Goal: Task Accomplishment & Management: Use online tool/utility

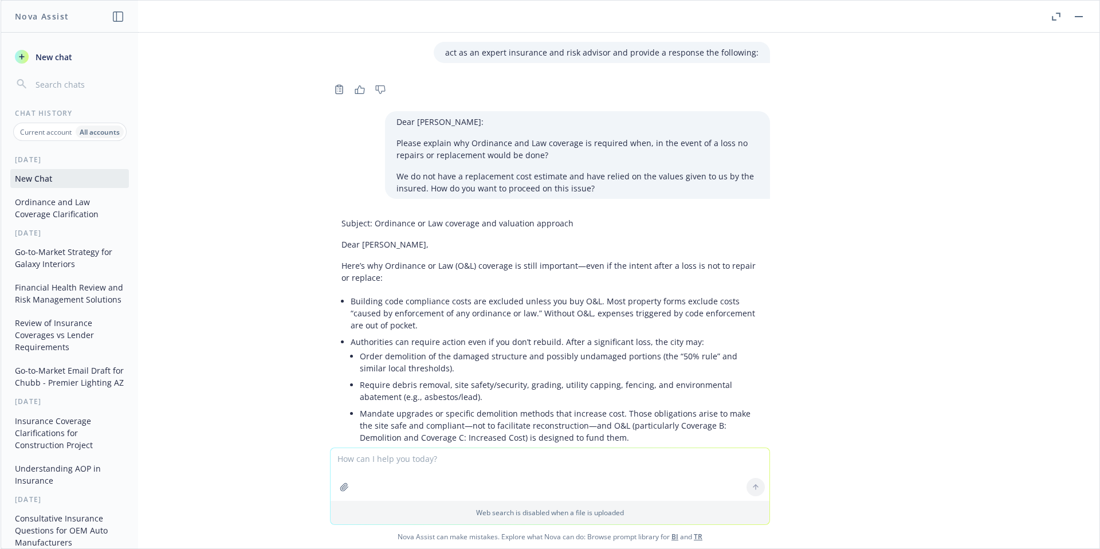
scroll to position [1690, 0]
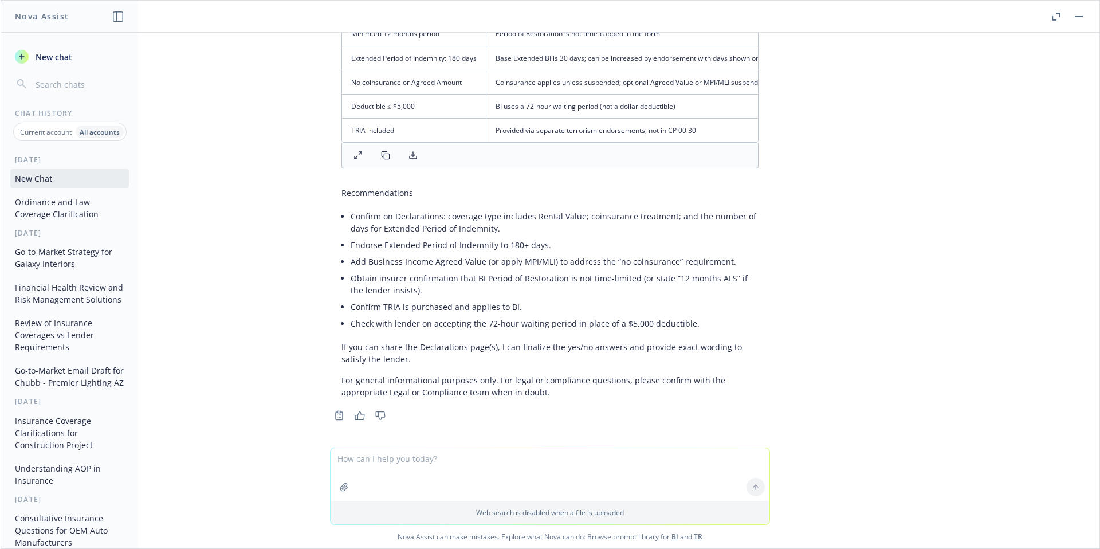
click at [1077, 18] on button "button" at bounding box center [1079, 17] width 14 height 14
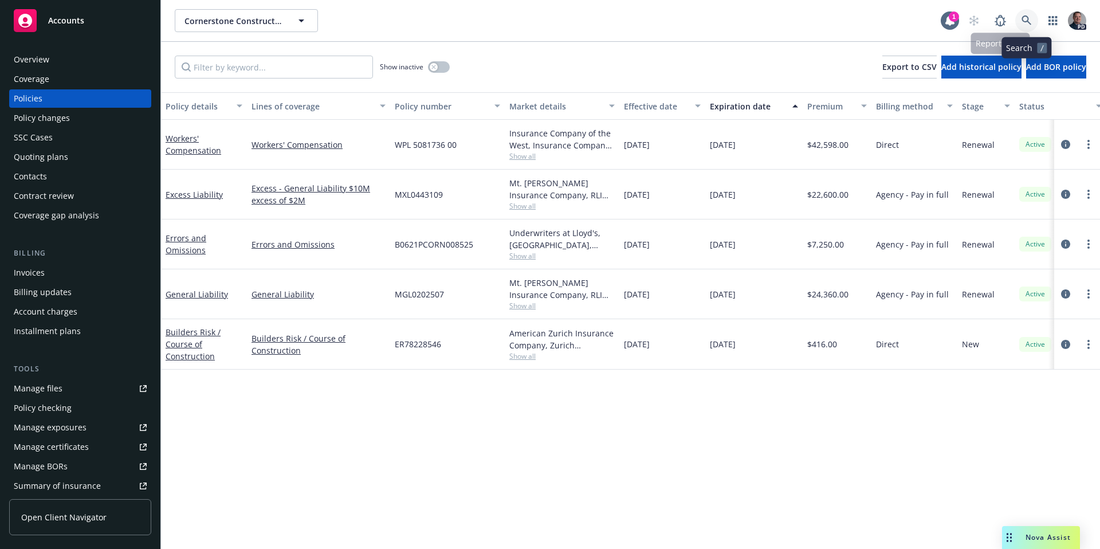
click at [1030, 18] on icon at bounding box center [1027, 20] width 10 height 10
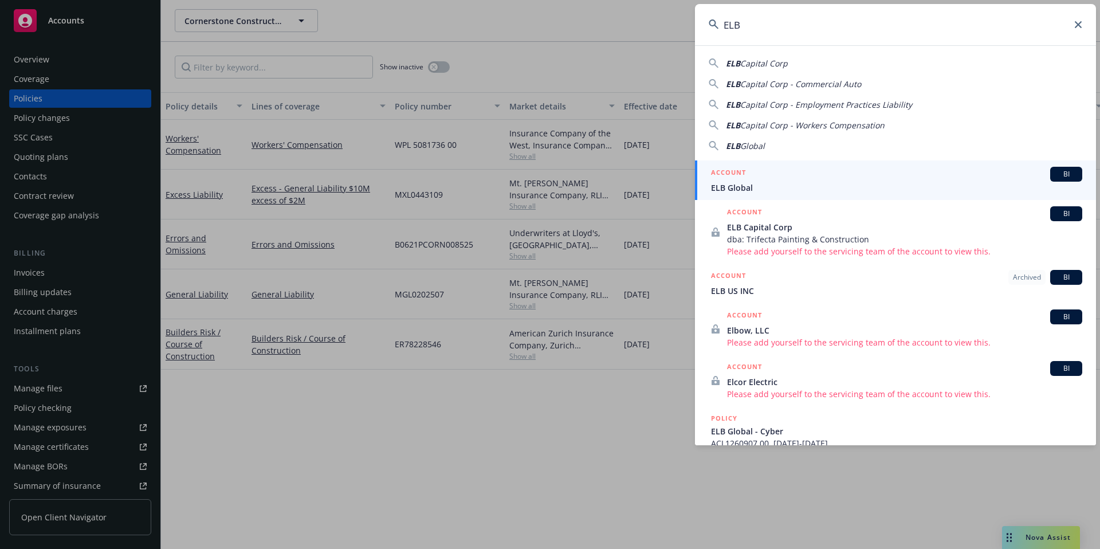
type input "ELB"
click at [764, 179] on div "ACCOUNT BI" at bounding box center [896, 174] width 371 height 15
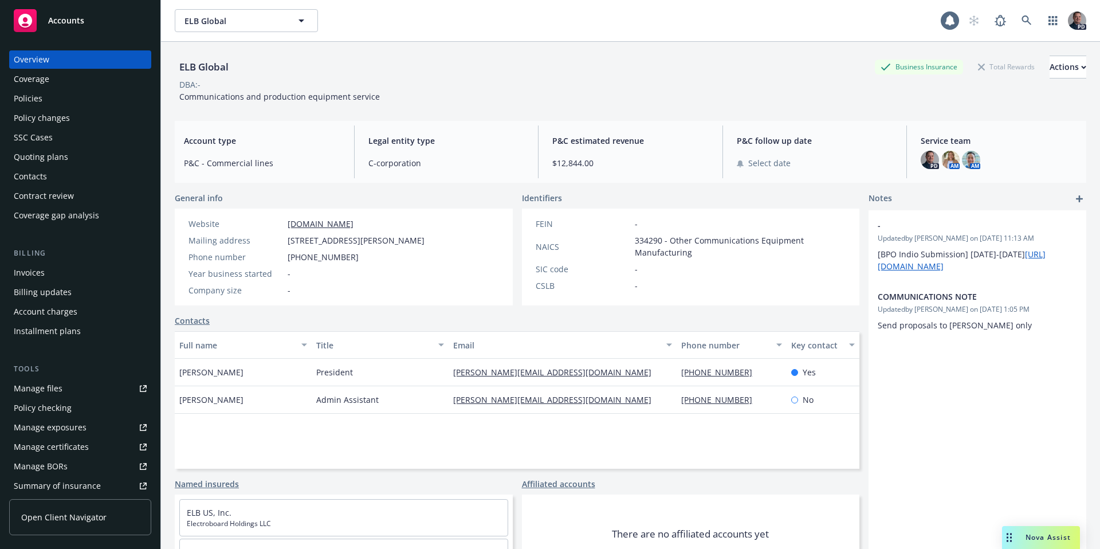
click at [52, 99] on div "Policies" at bounding box center [80, 98] width 133 height 18
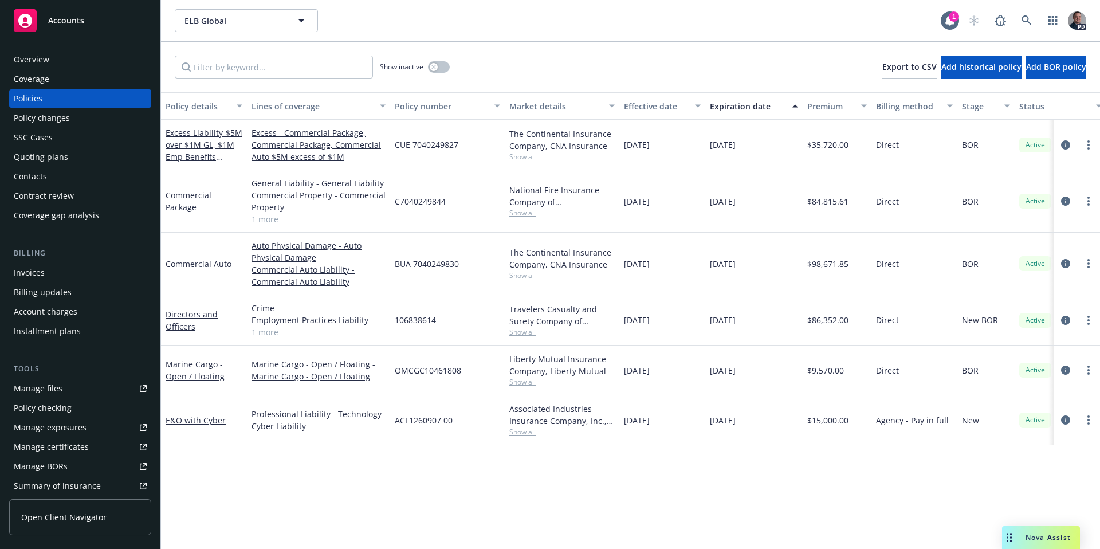
click at [266, 216] on link "1 more" at bounding box center [319, 219] width 134 height 12
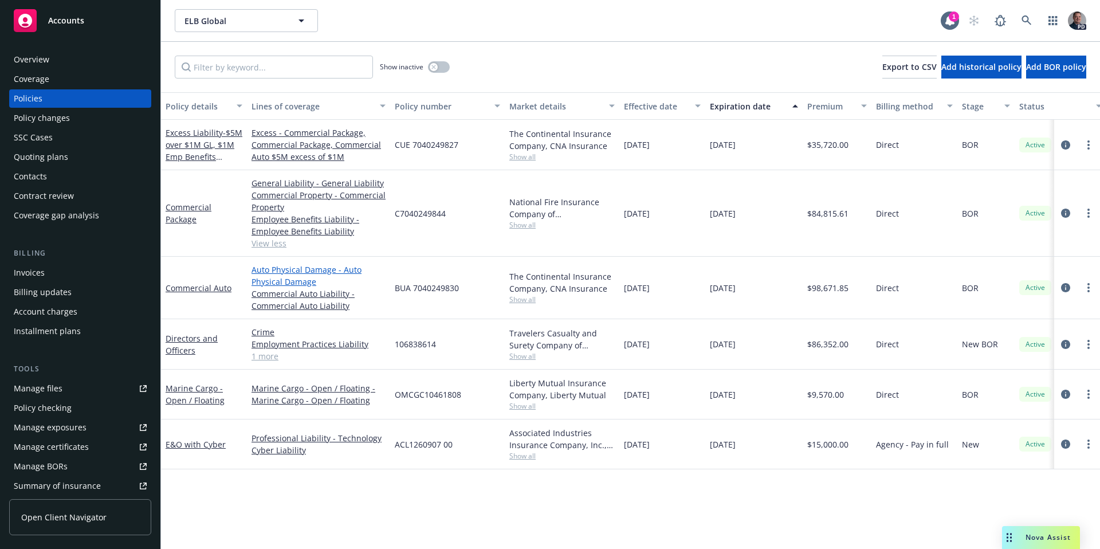
click at [269, 245] on link "View less" at bounding box center [319, 243] width 134 height 12
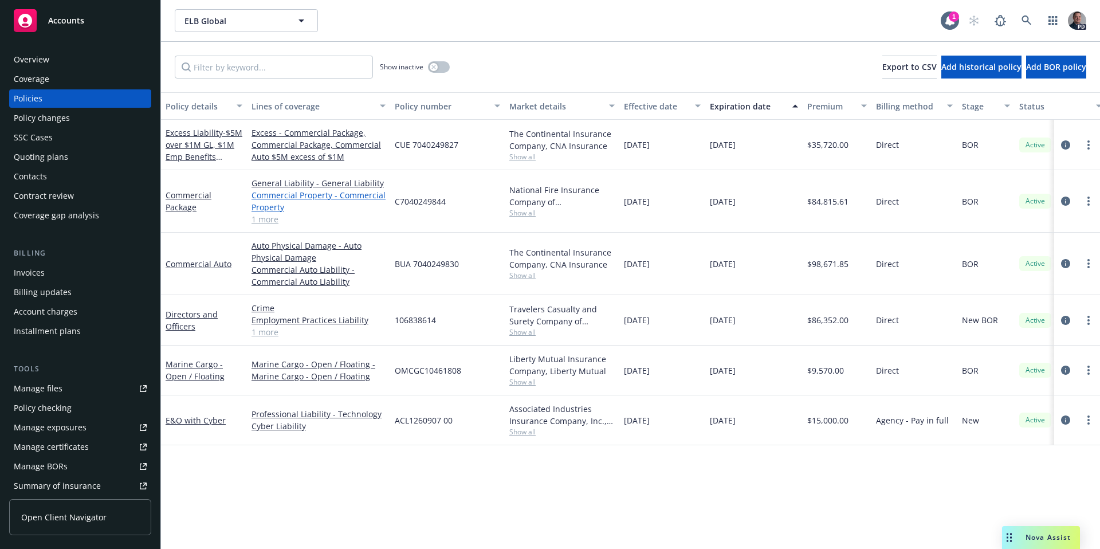
click at [312, 195] on link "Commercial Property - Commercial Property" at bounding box center [319, 201] width 134 height 24
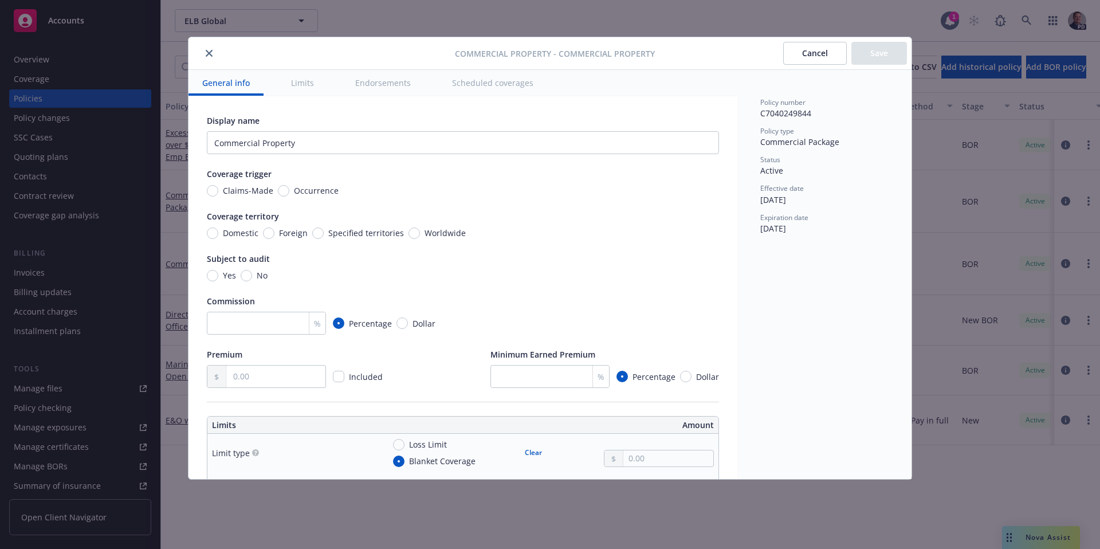
click at [218, 56] on div at bounding box center [324, 53] width 262 height 14
click at [210, 56] on icon "close" at bounding box center [209, 53] width 7 height 7
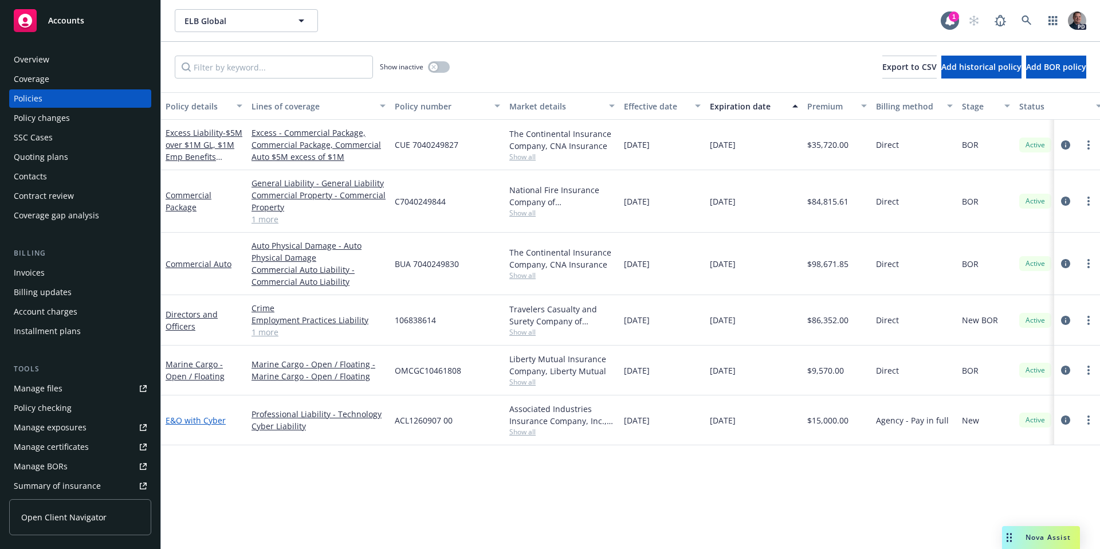
click at [210, 418] on link "E&O with Cyber" at bounding box center [196, 420] width 60 height 11
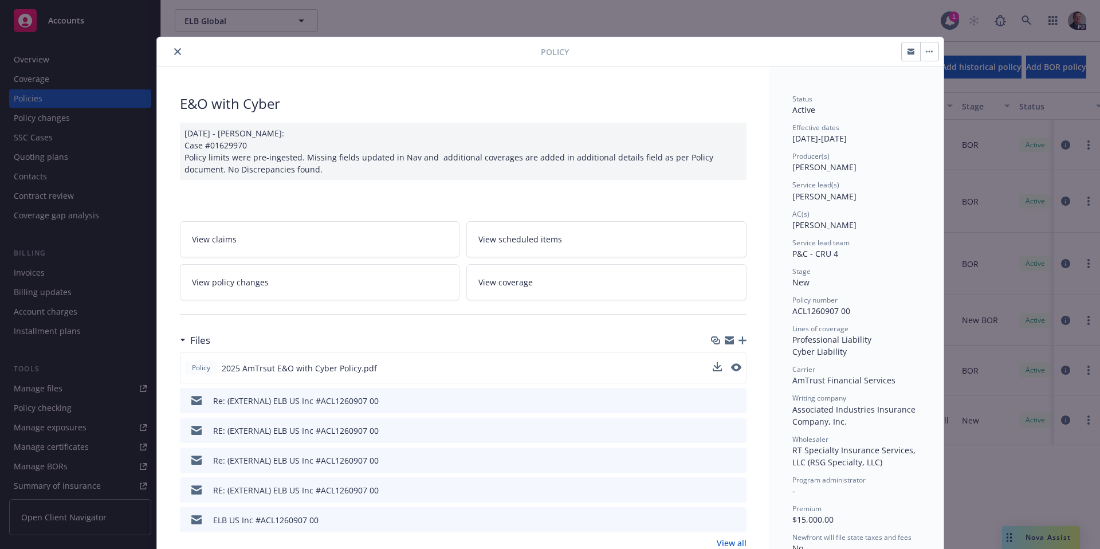
click at [733, 371] on button at bounding box center [736, 368] width 10 height 12
click at [730, 364] on icon "preview file" at bounding box center [735, 367] width 10 height 8
click at [174, 48] on icon "close" at bounding box center [177, 51] width 7 height 7
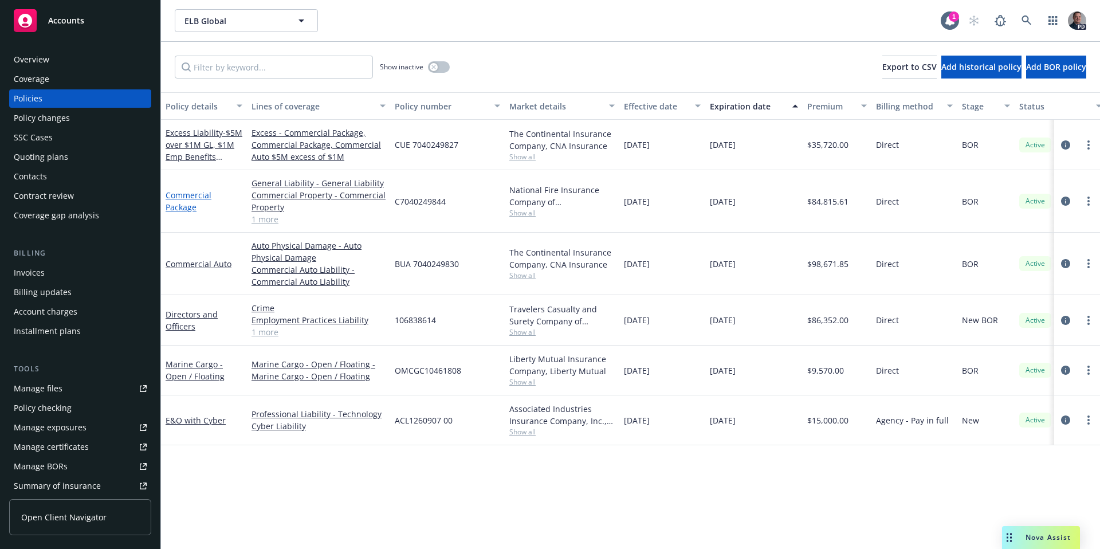
click at [188, 209] on link "Commercial Package" at bounding box center [189, 201] width 46 height 23
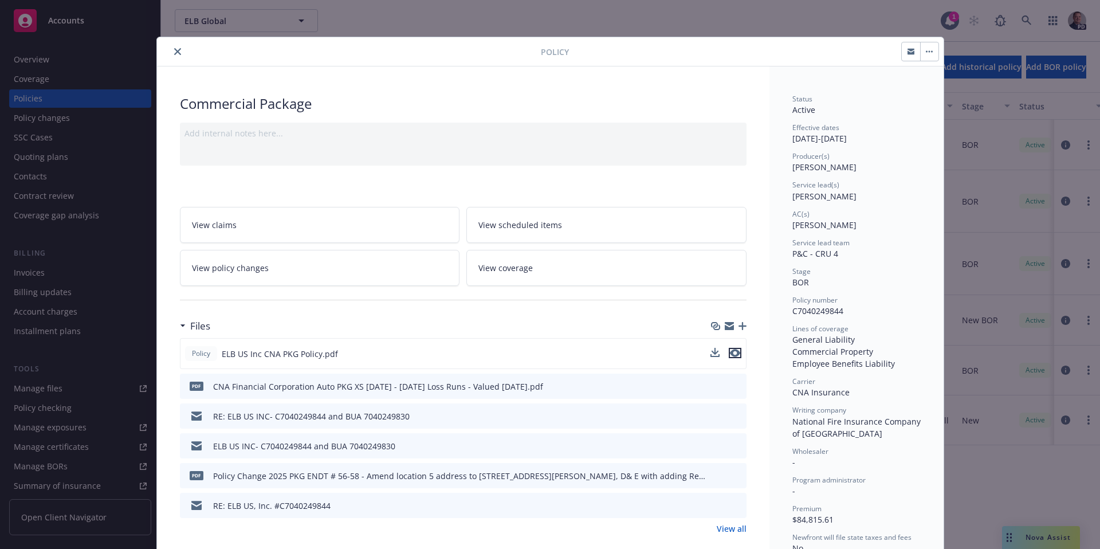
click at [732, 354] on icon "preview file" at bounding box center [735, 353] width 10 height 8
click at [174, 53] on icon "close" at bounding box center [177, 51] width 7 height 7
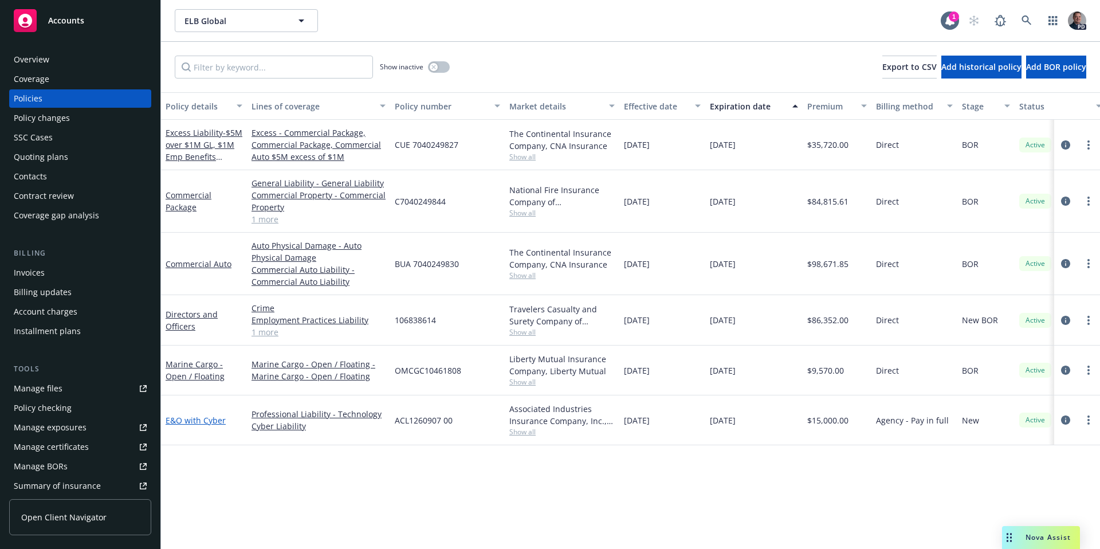
click at [191, 419] on link "E&O with Cyber" at bounding box center [196, 420] width 60 height 11
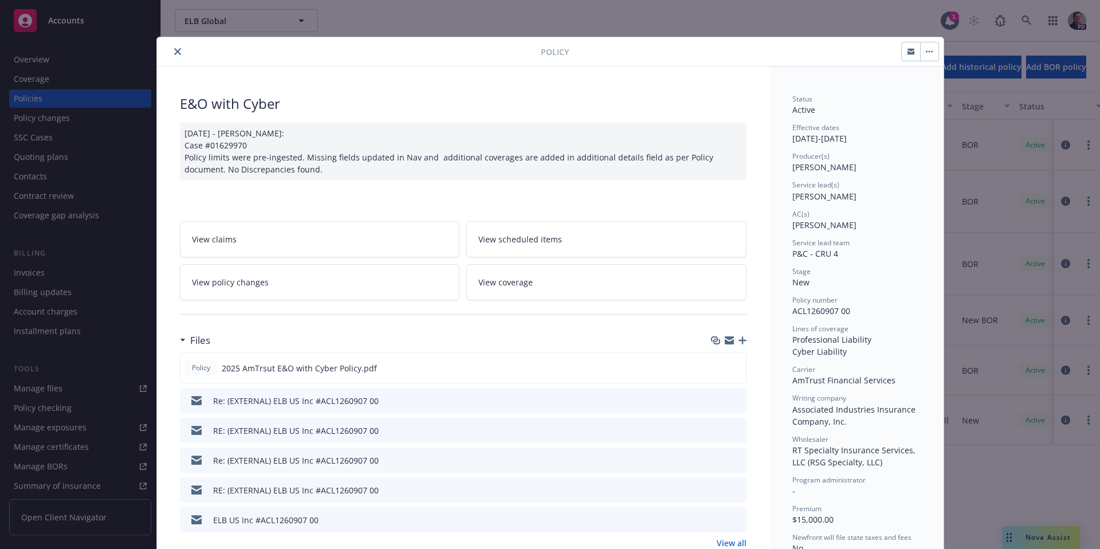
scroll to position [34, 0]
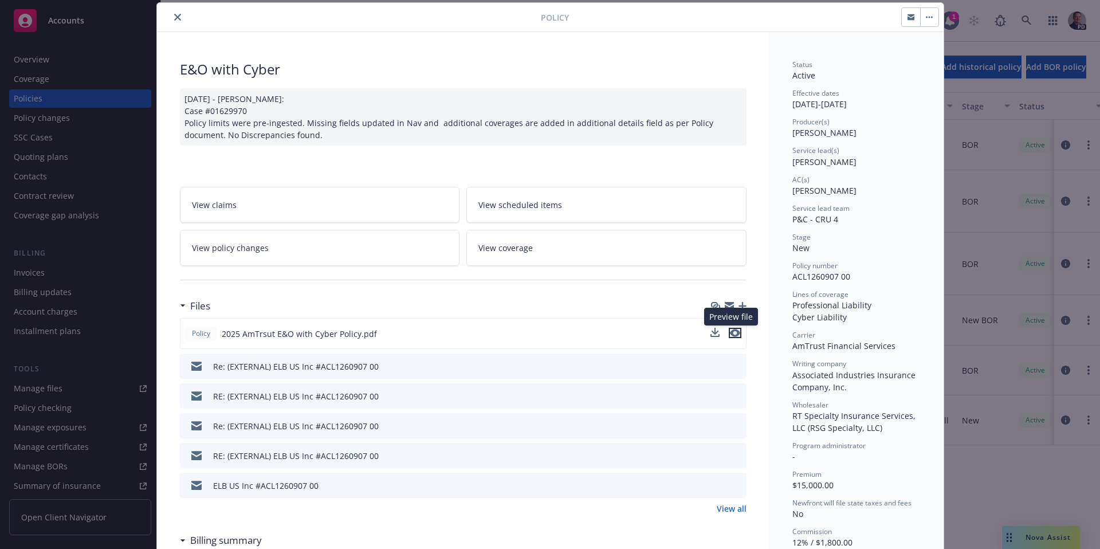
click at [730, 334] on icon "preview file" at bounding box center [735, 333] width 10 height 8
click at [178, 19] on button "close" at bounding box center [178, 17] width 14 height 14
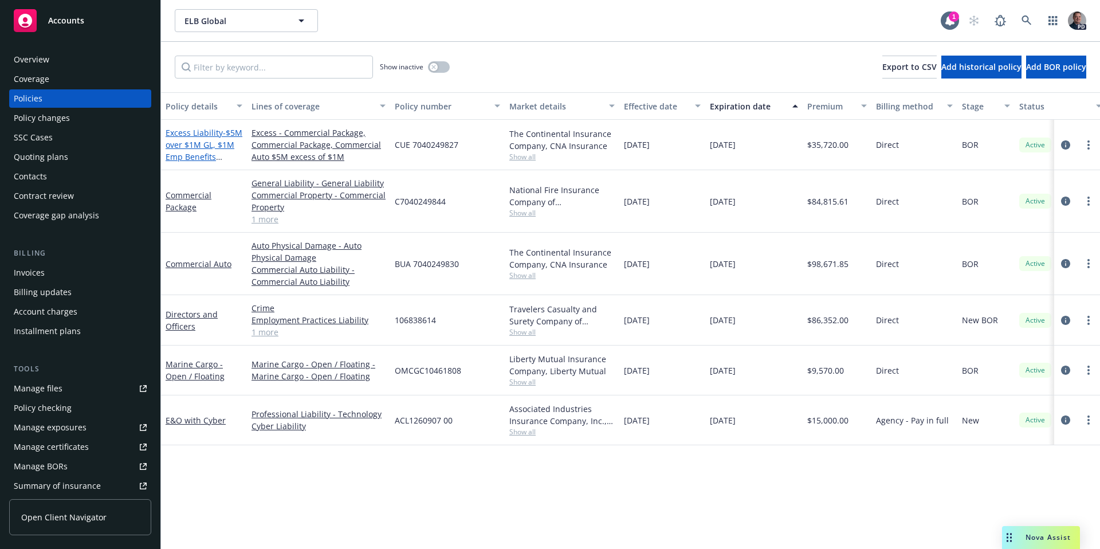
click at [218, 147] on span "- $5M over $1M GL, $1M Emp Benefits Liability and $1M Auto" at bounding box center [204, 156] width 77 height 59
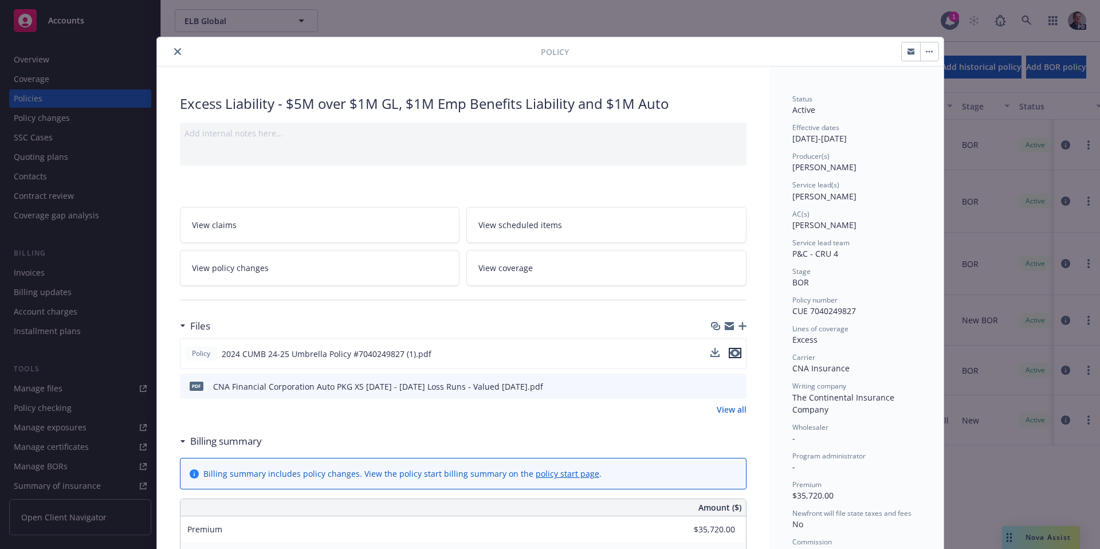
click at [730, 354] on icon "preview file" at bounding box center [735, 353] width 10 height 8
click at [175, 50] on icon "close" at bounding box center [177, 51] width 7 height 7
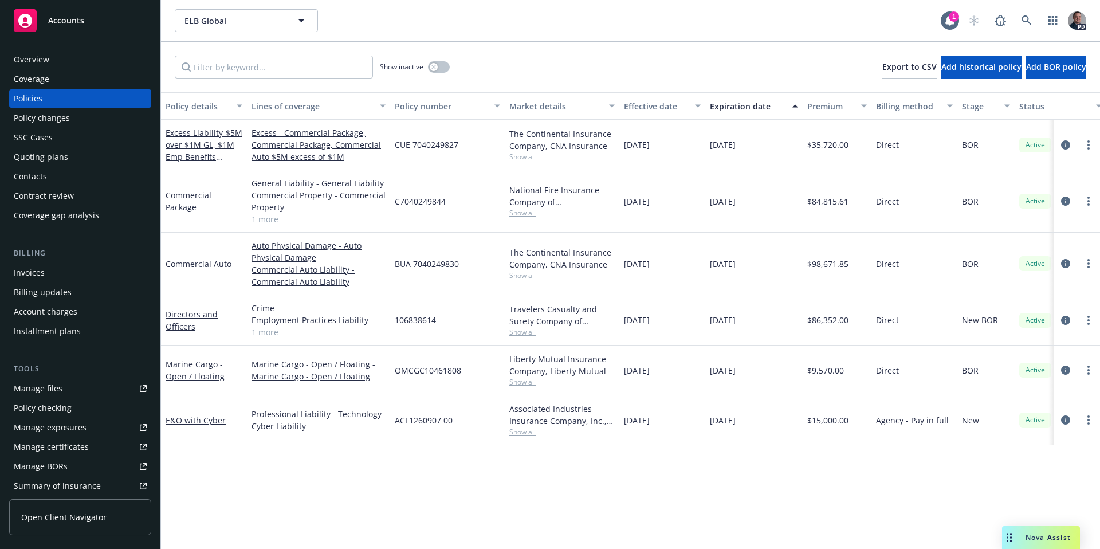
click at [76, 446] on div "Manage certificates" at bounding box center [51, 447] width 75 height 18
click at [45, 389] on div "Manage files" at bounding box center [38, 388] width 49 height 18
click at [123, 64] on div "Overview" at bounding box center [80, 59] width 133 height 18
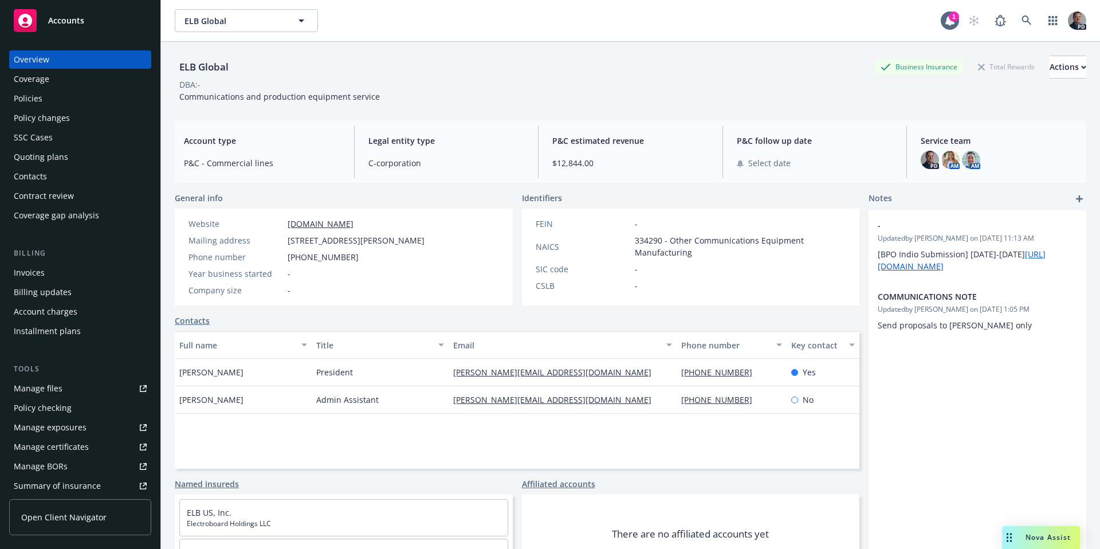
click at [1034, 546] on div "Nova Assist" at bounding box center [1041, 537] width 78 height 23
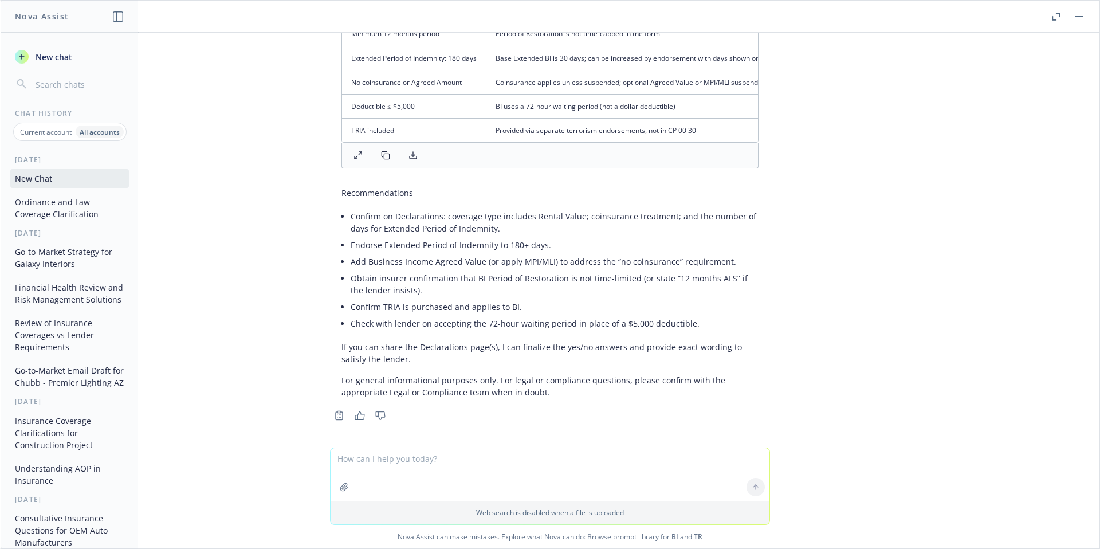
drag, startPoint x: 50, startPoint y: 54, endPoint x: 75, endPoint y: 61, distance: 25.4
click at [51, 54] on span "New chat" at bounding box center [52, 57] width 39 height 12
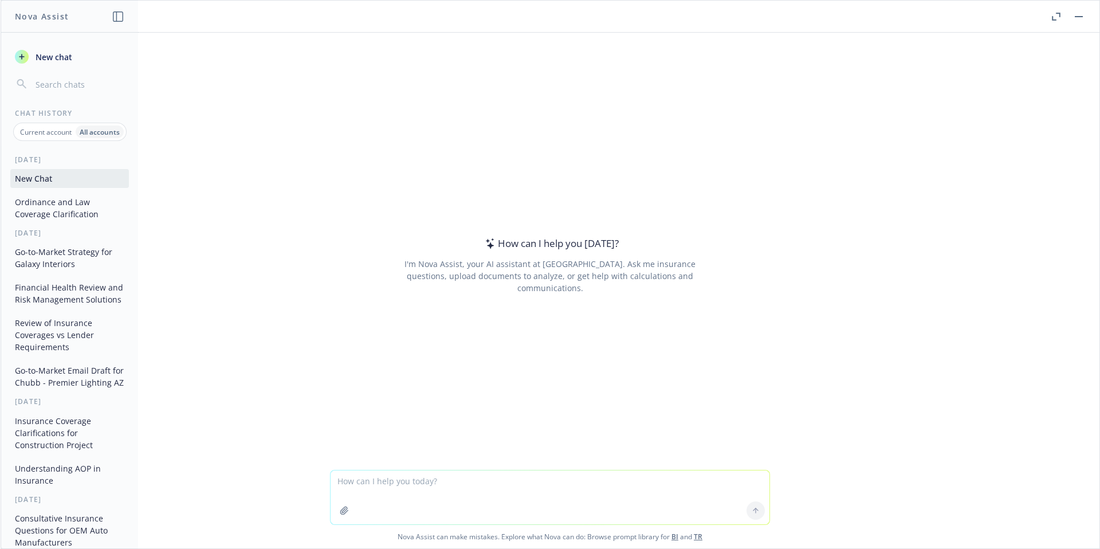
click at [340, 513] on icon "button" at bounding box center [344, 510] width 9 height 9
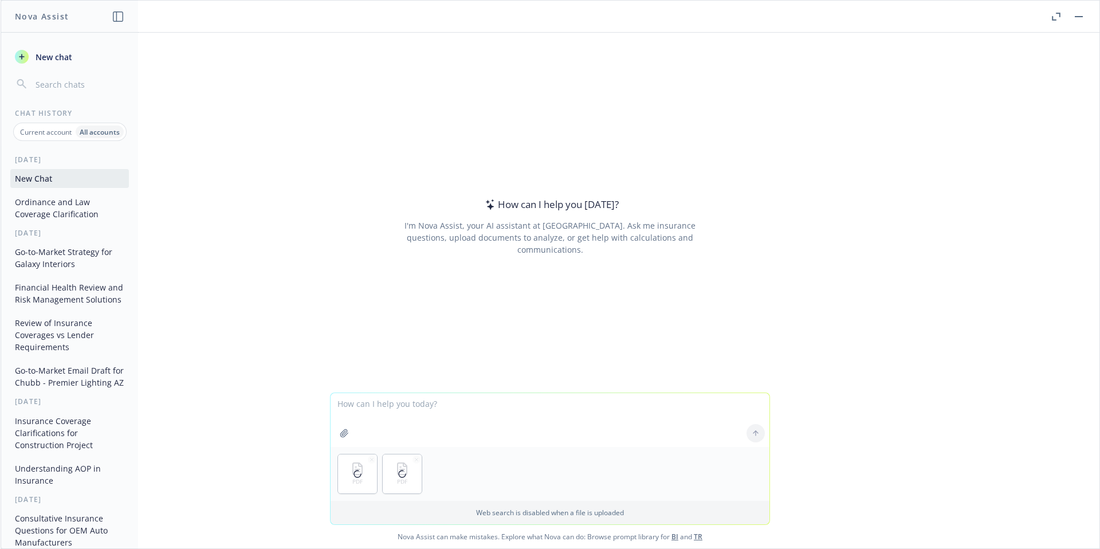
click at [344, 433] on button "button" at bounding box center [344, 433] width 18 height 18
click at [443, 405] on textarea at bounding box center [550, 420] width 439 height 54
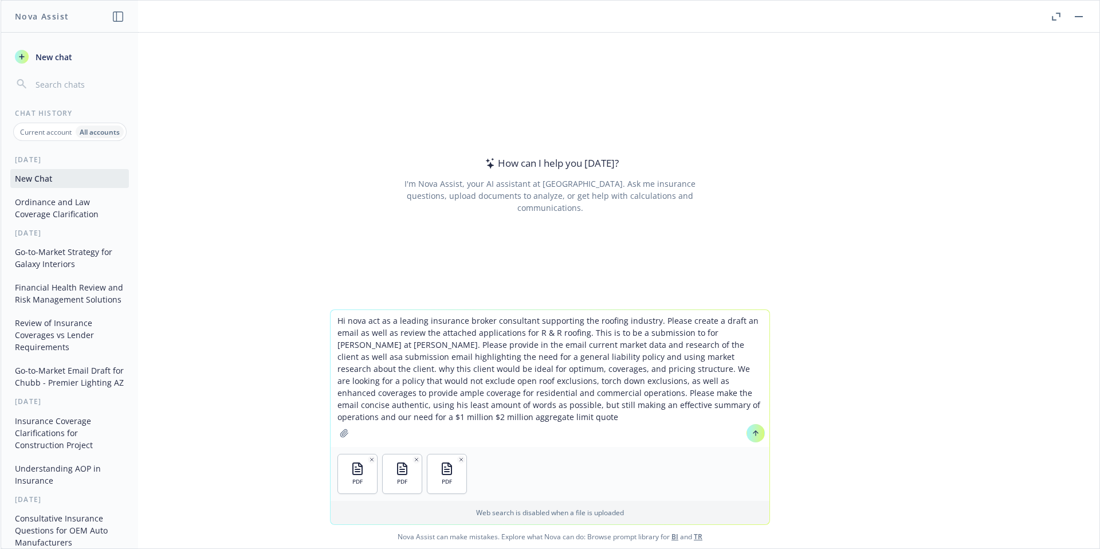
type textarea "Hi nova act as a leading insurance broker consultant supporting the roofing ind…"
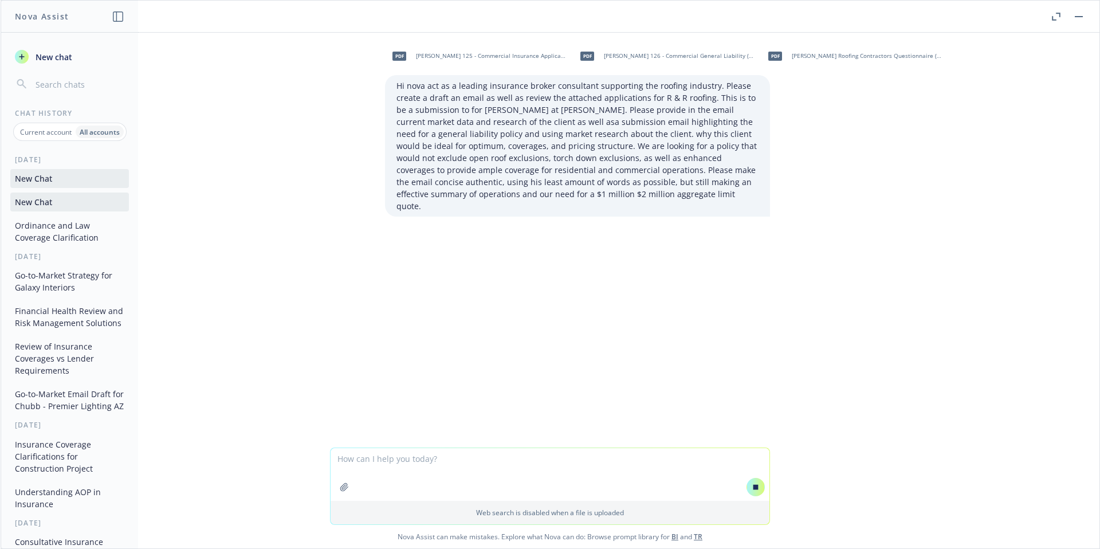
click at [670, 354] on div "pdf [PERSON_NAME] 125 - Commercial Insurance Applicant Information (45).pdf pdf…" at bounding box center [550, 240] width 1099 height 415
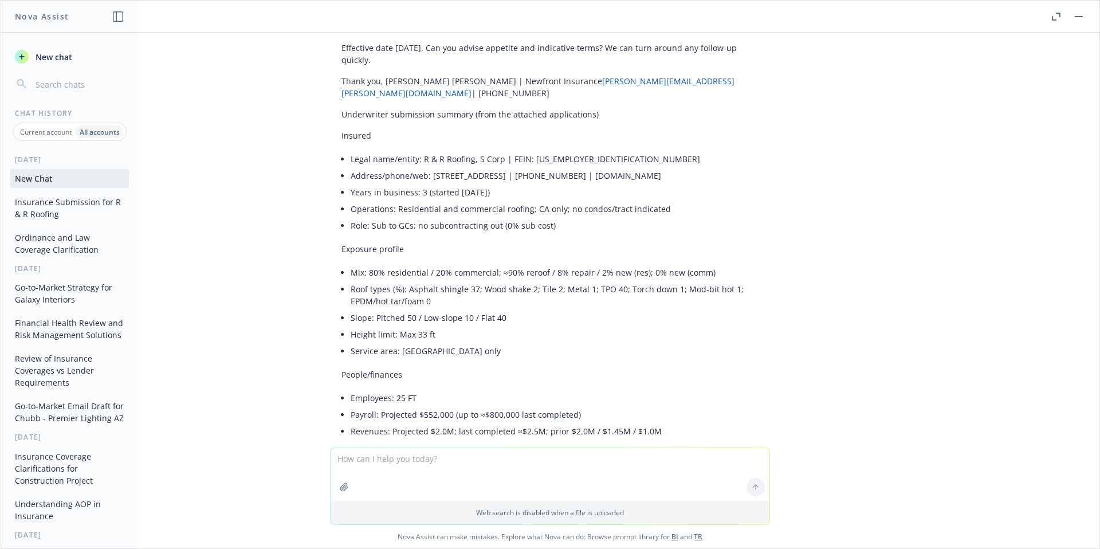
scroll to position [481, 0]
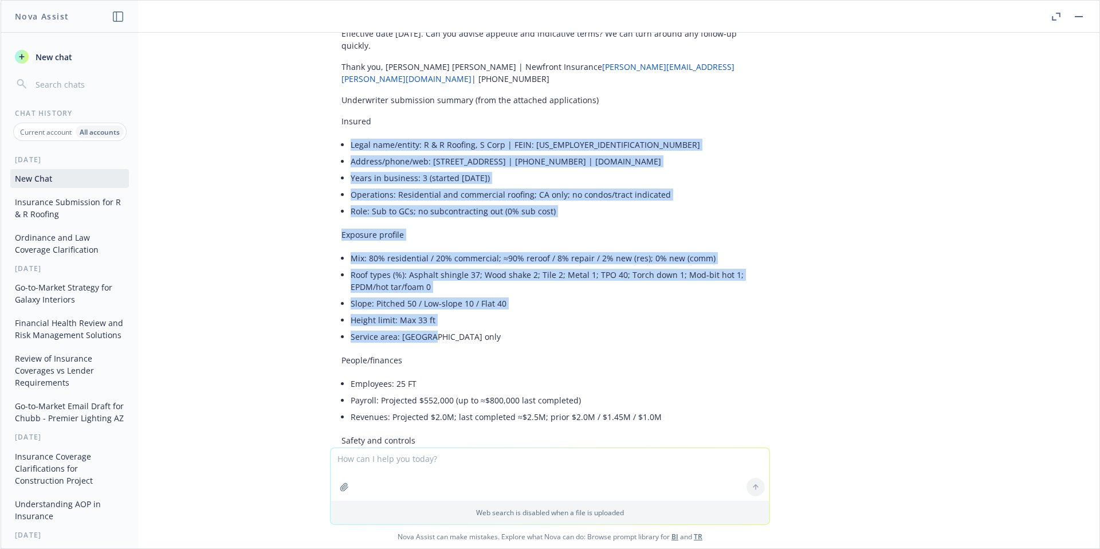
drag, startPoint x: 343, startPoint y: 119, endPoint x: 720, endPoint y: 322, distance: 427.9
click at [720, 322] on div "Below are two deliverables: 1) a concise submission email draft to [PERSON_NAME…" at bounding box center [550, 379] width 440 height 1258
copy div "Legal name/entity: R & R Roofing, S Corp | FEIN: [US_EMPLOYER_IDENTIFICATION_NU…"
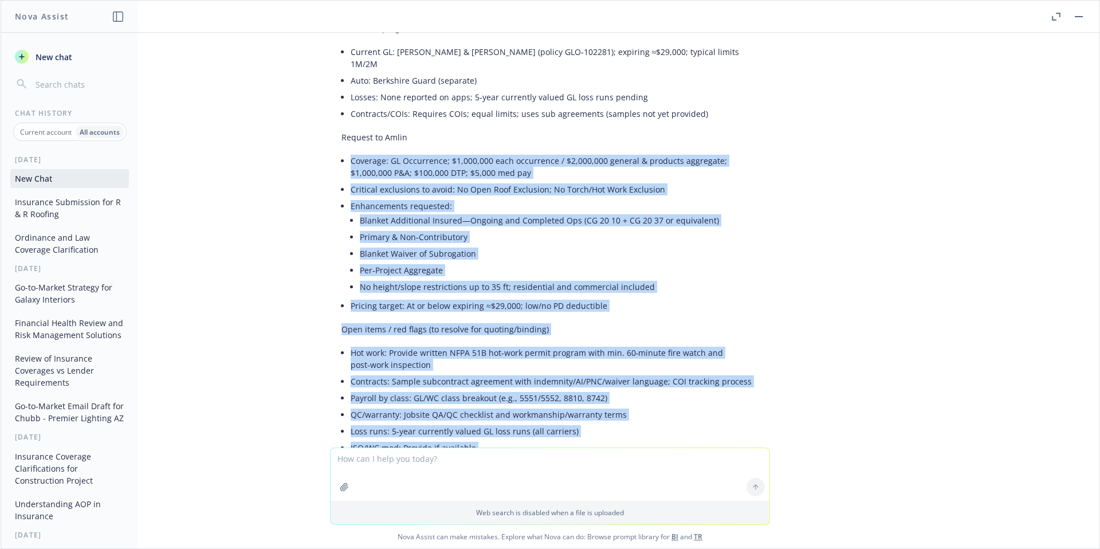
scroll to position [1052, 0]
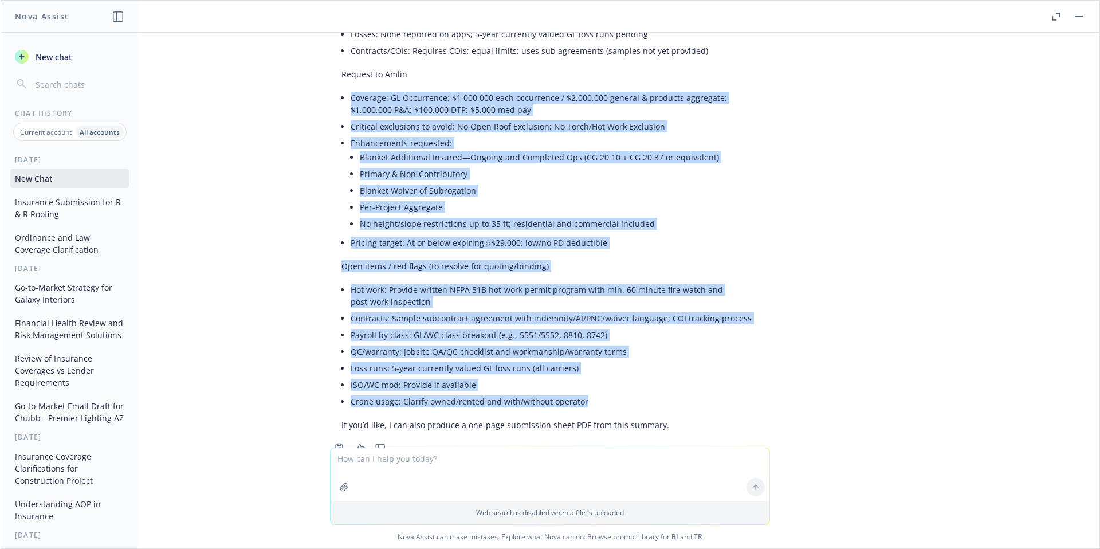
drag, startPoint x: 343, startPoint y: 173, endPoint x: 788, endPoint y: 368, distance: 485.4
click at [788, 368] on div "pdf [PERSON_NAME] 125 - Commercial Insurance Applicant Information (45).pdf pdf…" at bounding box center [550, 240] width 1099 height 415
copy div "Loremips: DO Sitametcon; $0,752,850 adip elitseddoe / $8,279,444 tempori & utla…"
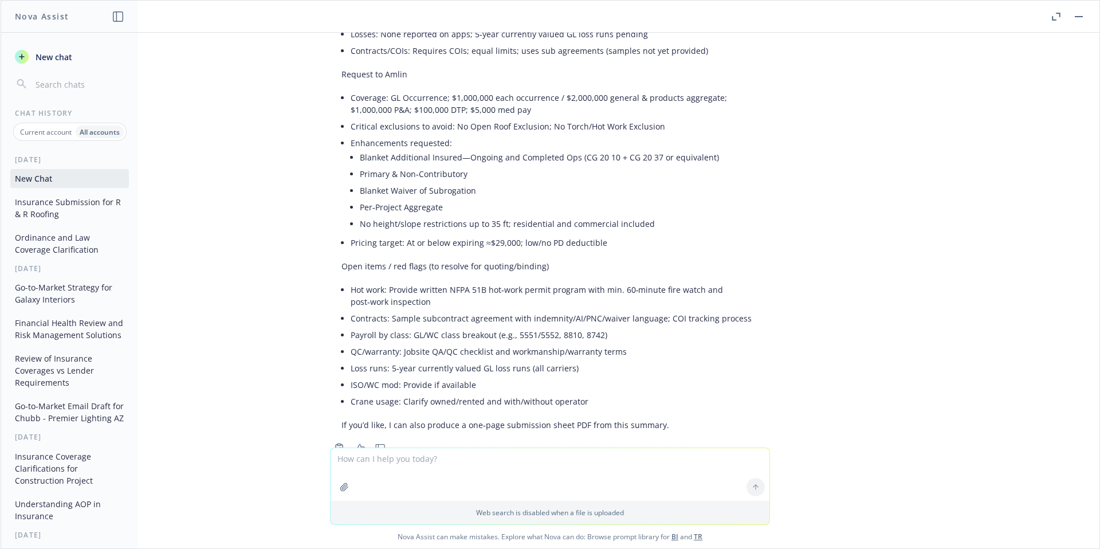
click at [426, 464] on textarea at bounding box center [550, 474] width 439 height 53
paste textarea "Loremips: DO Sitametcon; $2,276,266 adip elitseddoe / $9,166,013 tempori & utla…"
type textarea "Loremipsu dolo sitamet consec adipis:Elitsedd: EI Temporinci; $0,986,433 utla e…"
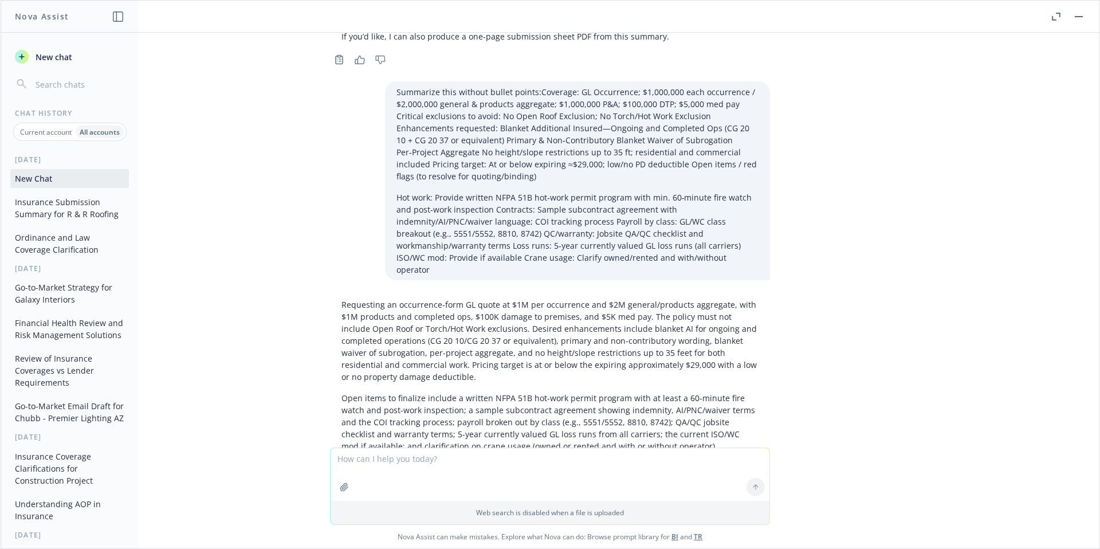
scroll to position [1450, 0]
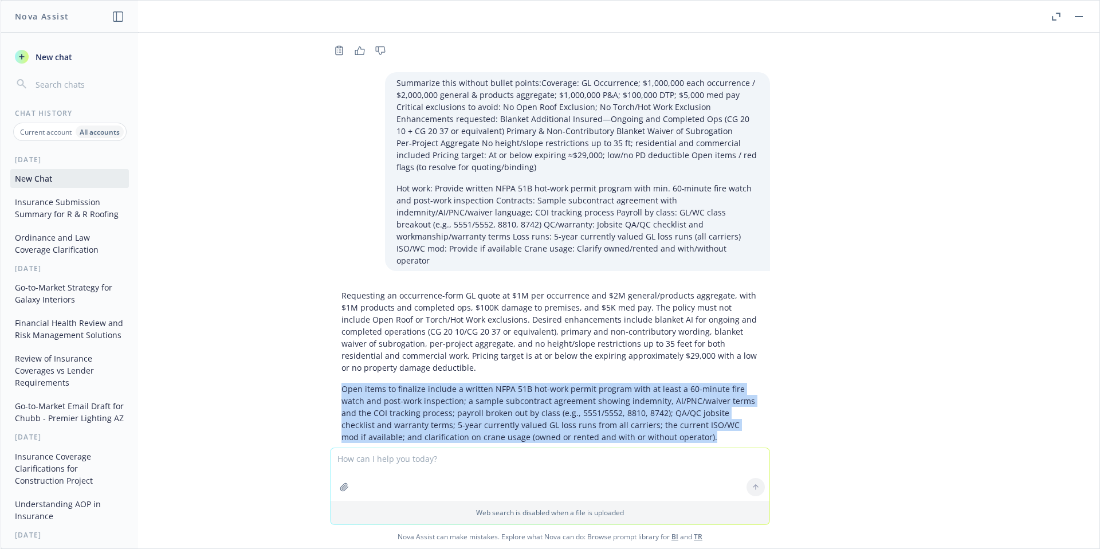
drag, startPoint x: 652, startPoint y: 394, endPoint x: 325, endPoint y: 340, distance: 330.9
click at [330, 340] on div "Requesting an occurrence-form GL quote at $1M per occurrence and $2M general/pr…" at bounding box center [550, 366] width 440 height 163
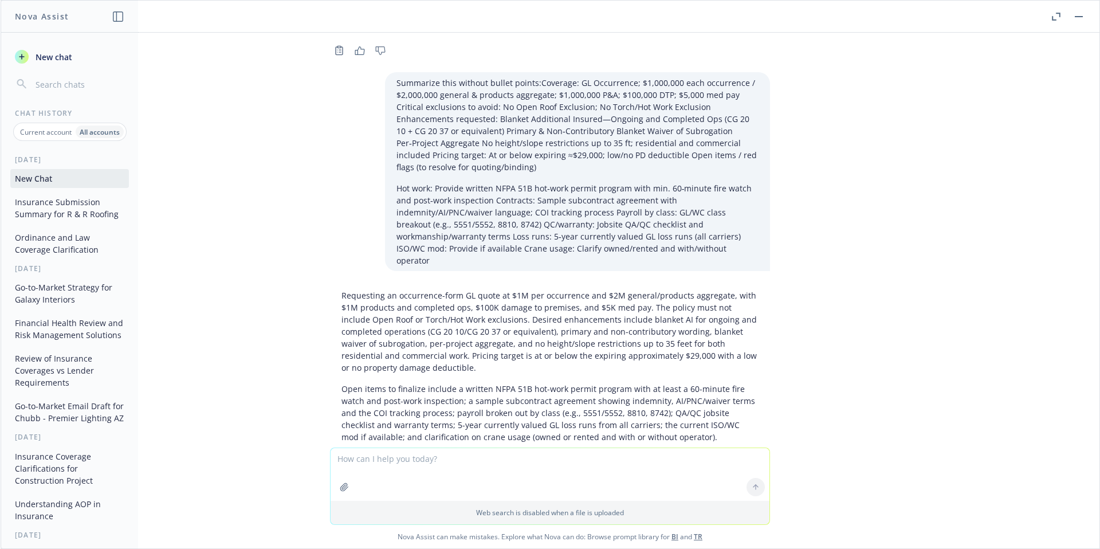
click at [416, 324] on p "Requesting an occurrence-form GL quote at $1M per occurrence and $2M general/pr…" at bounding box center [549, 331] width 417 height 84
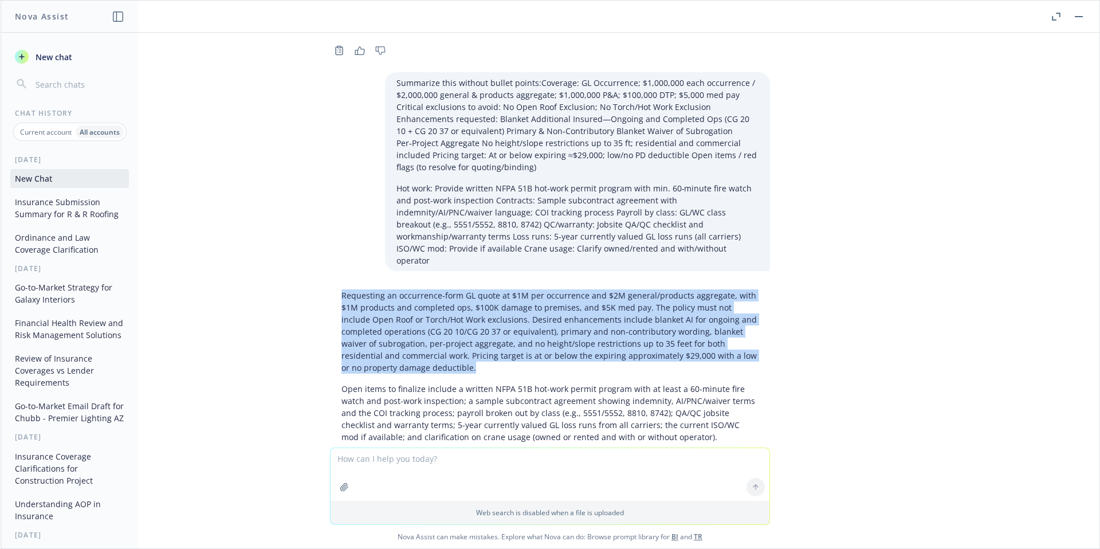
drag, startPoint x: 417, startPoint y: 321, endPoint x: 332, endPoint y: 245, distance: 114.0
click at [341, 289] on p "Requesting an occurrence-form GL quote at $1M per occurrence and $2M general/pr…" at bounding box center [549, 331] width 417 height 84
copy p "Requesting an occurrence-form GL quote at $1M per occurrence and $2M general/pr…"
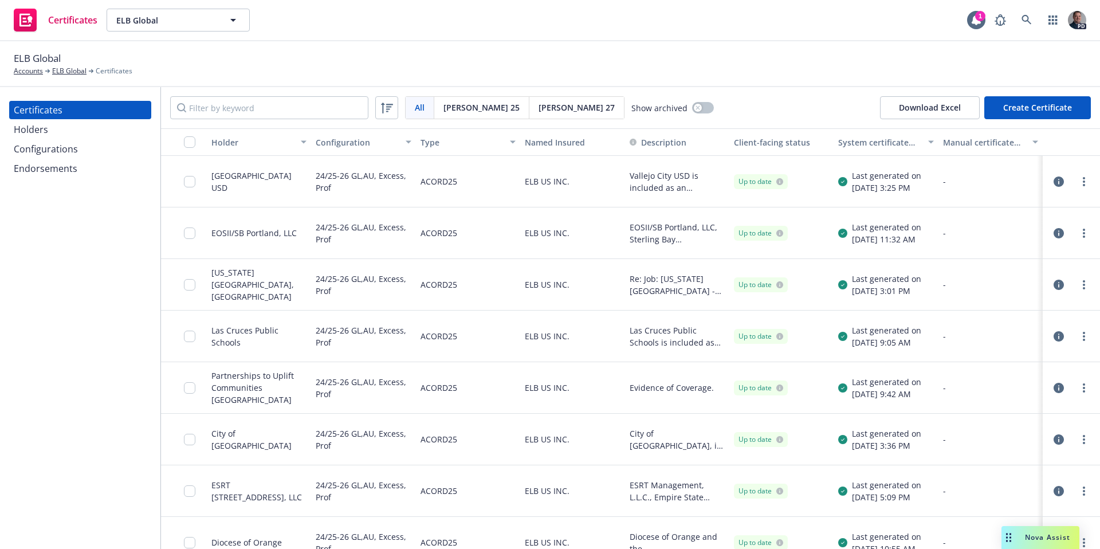
click at [100, 133] on div "Holders" at bounding box center [80, 129] width 133 height 18
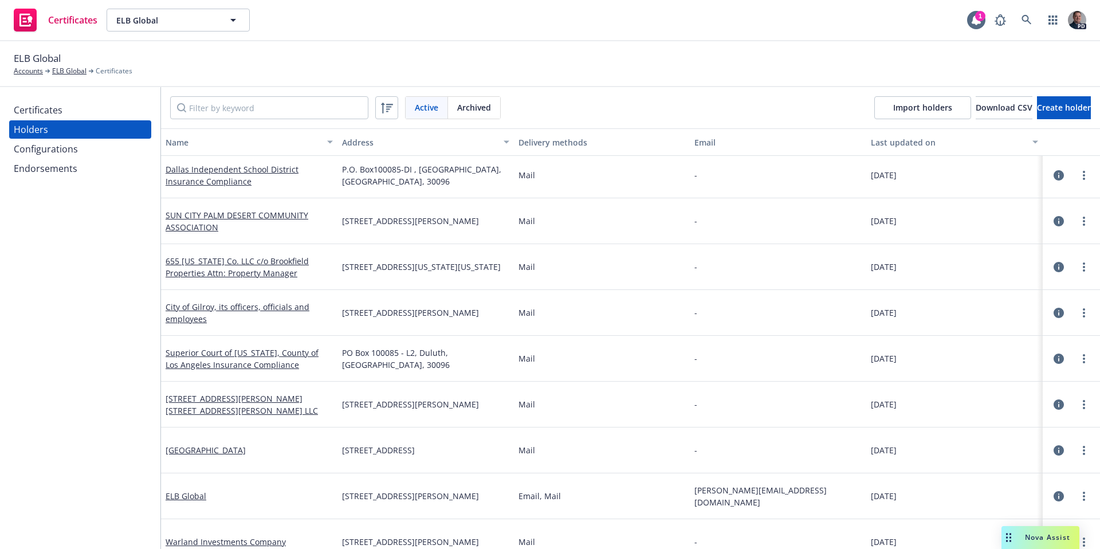
scroll to position [417, 0]
click at [233, 359] on link "Superior Court of [US_STATE], County of Los Angeles Insurance Compliance" at bounding box center [242, 357] width 153 height 23
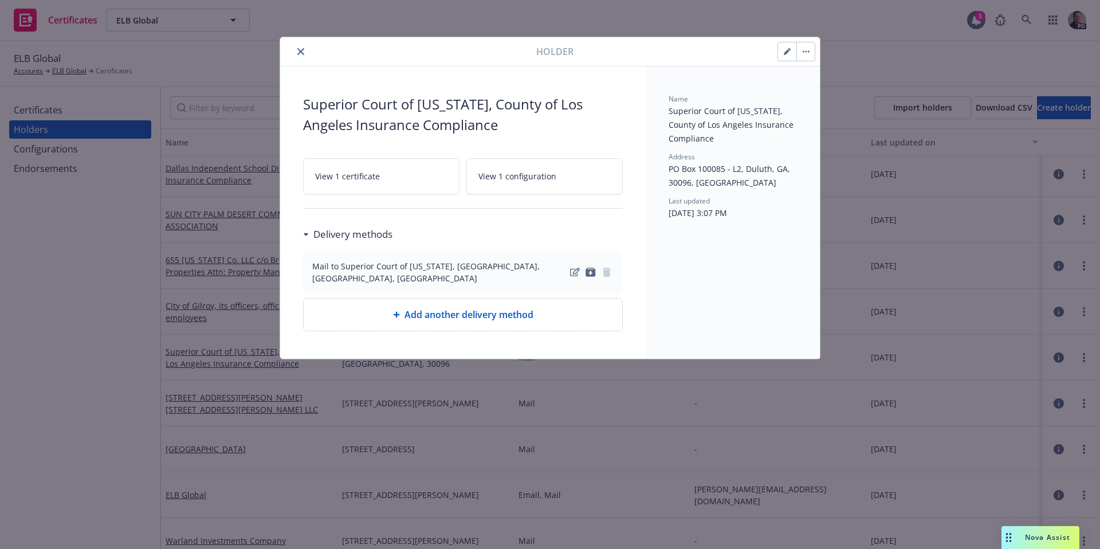
click at [511, 186] on link "View 1 configuration" at bounding box center [544, 176] width 156 height 36
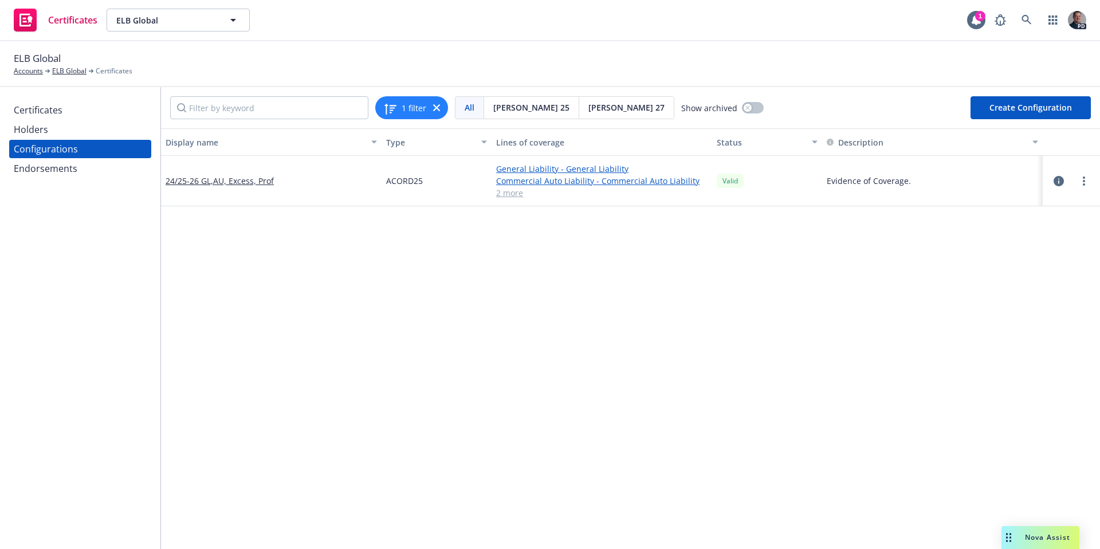
click at [501, 196] on link "2 more" at bounding box center [601, 193] width 211 height 12
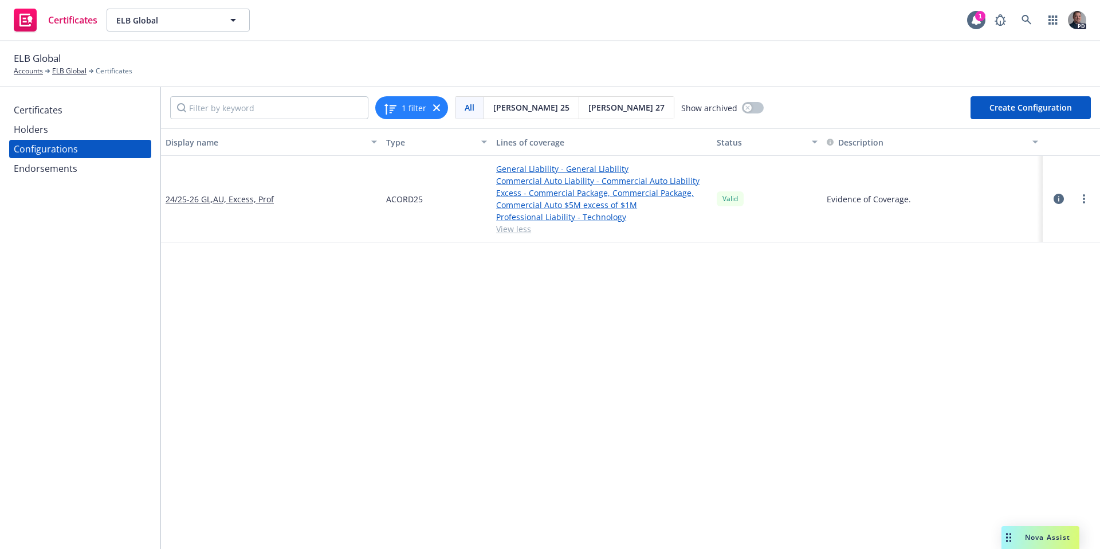
click at [48, 108] on div "Certificates" at bounding box center [38, 110] width 49 height 18
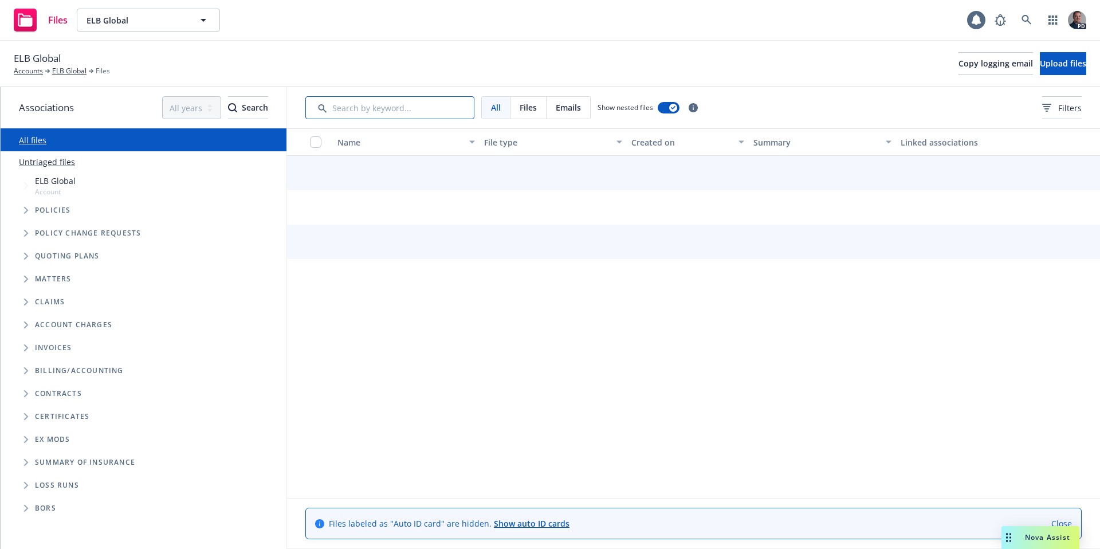
click at [380, 109] on input "Search by keyword..." at bounding box center [389, 107] width 169 height 23
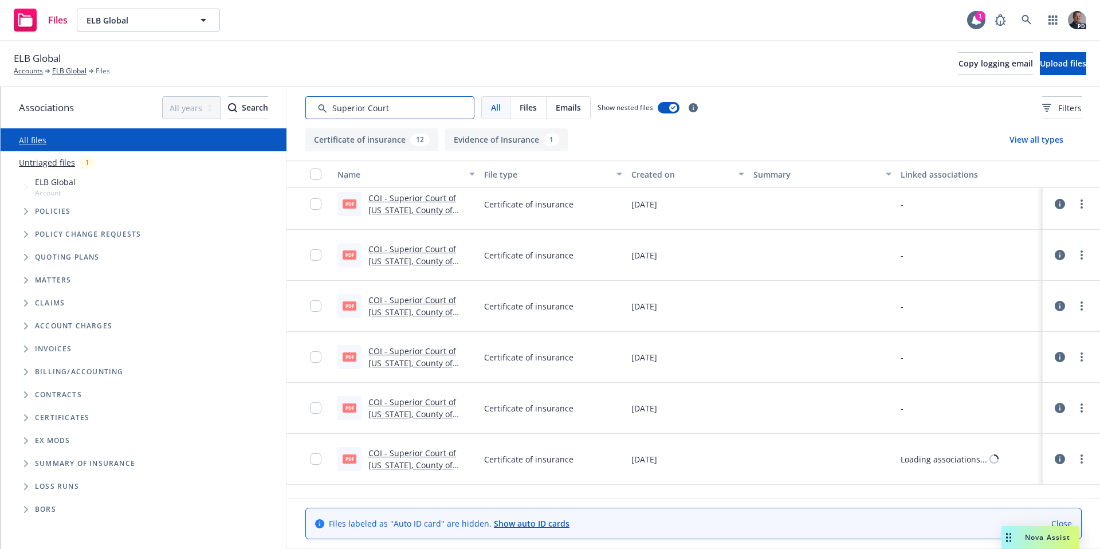
scroll to position [350, 0]
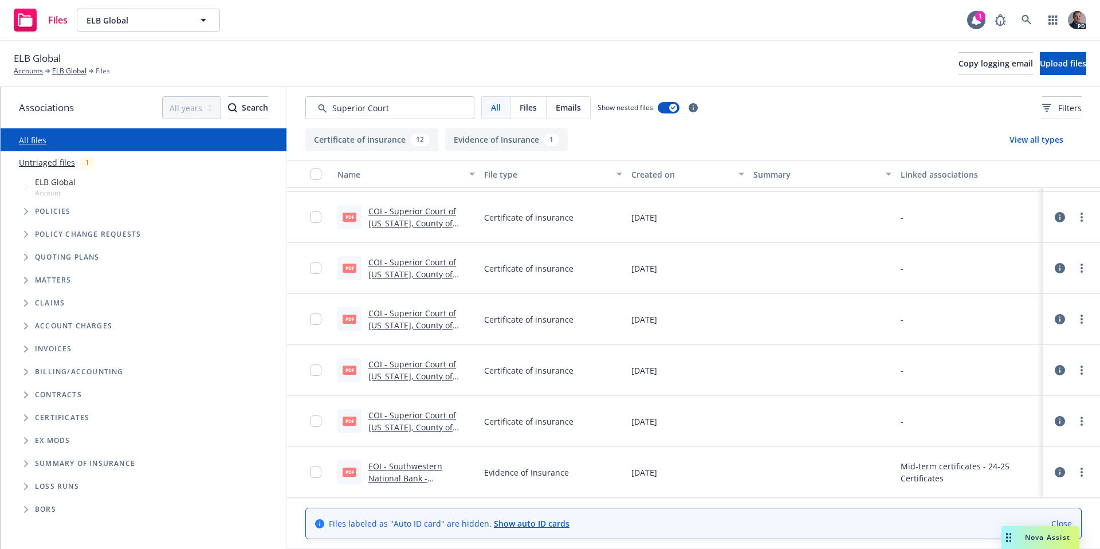
click at [501, 147] on button "Evidence of Insurance 1" at bounding box center [506, 139] width 123 height 23
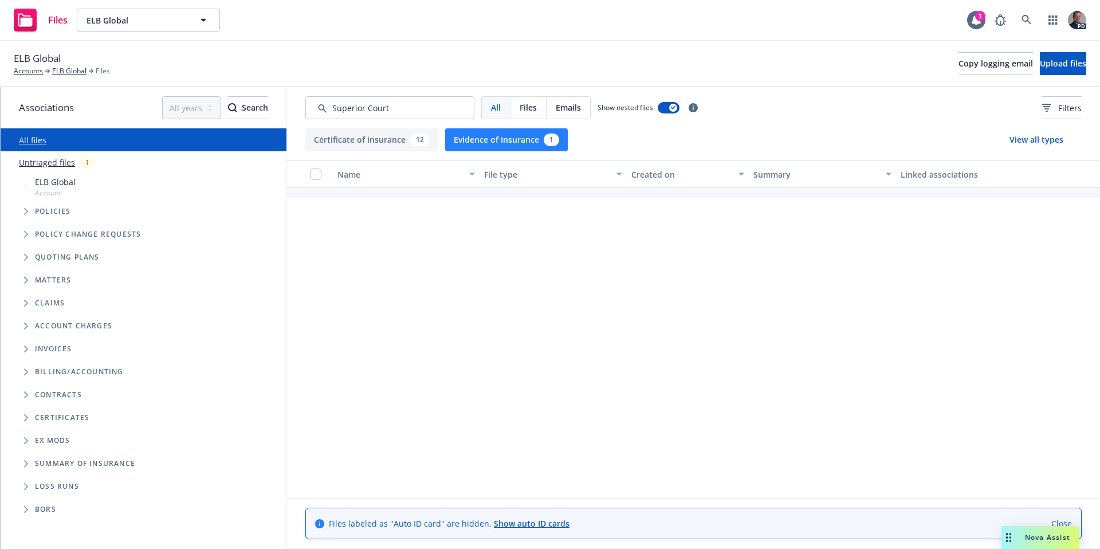
scroll to position [0, 0]
click at [367, 143] on button "Certificate of insurance 12" at bounding box center [371, 139] width 133 height 23
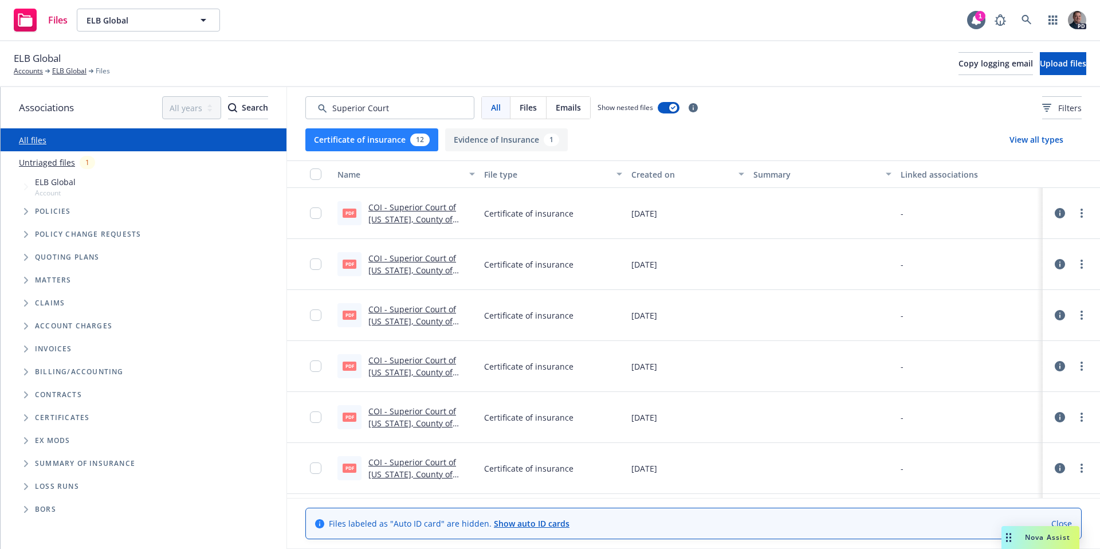
click at [500, 111] on span "All" at bounding box center [496, 107] width 10 height 12
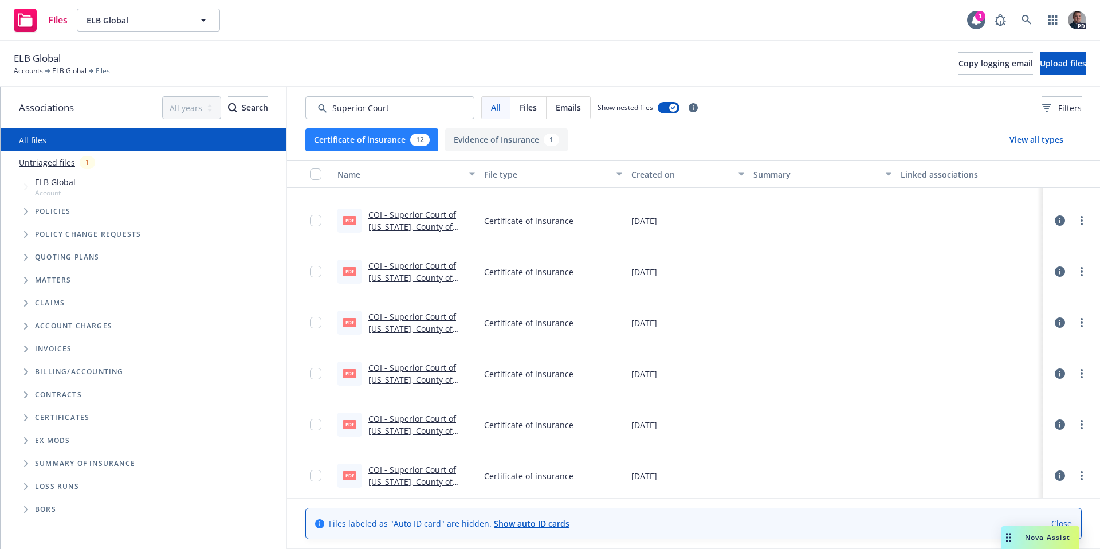
scroll to position [300, 0]
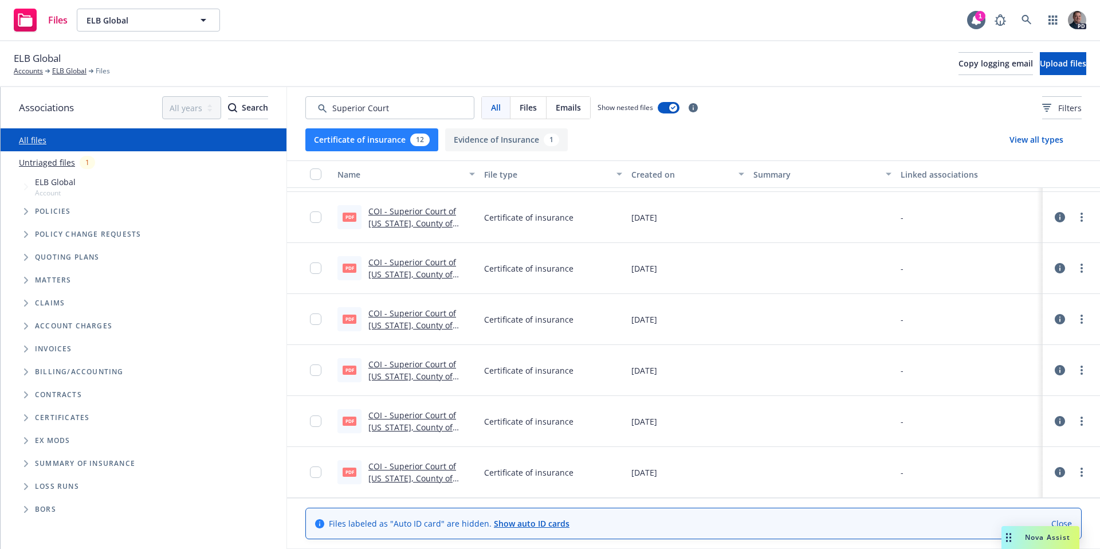
click at [77, 421] on span "Certificates" at bounding box center [62, 417] width 54 height 7
click at [427, 109] on input "Search by keyword..." at bounding box center [389, 107] width 169 height 23
drag, startPoint x: 427, startPoint y: 109, endPoint x: 315, endPoint y: 111, distance: 112.3
click at [315, 111] on input "Search by keyword..." at bounding box center [389, 107] width 169 height 23
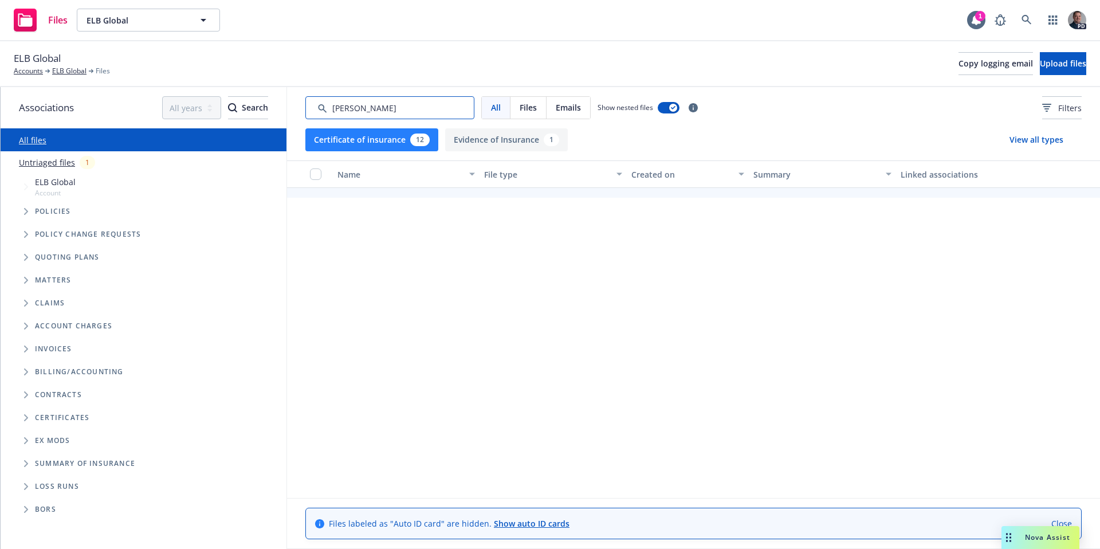
scroll to position [295, 0]
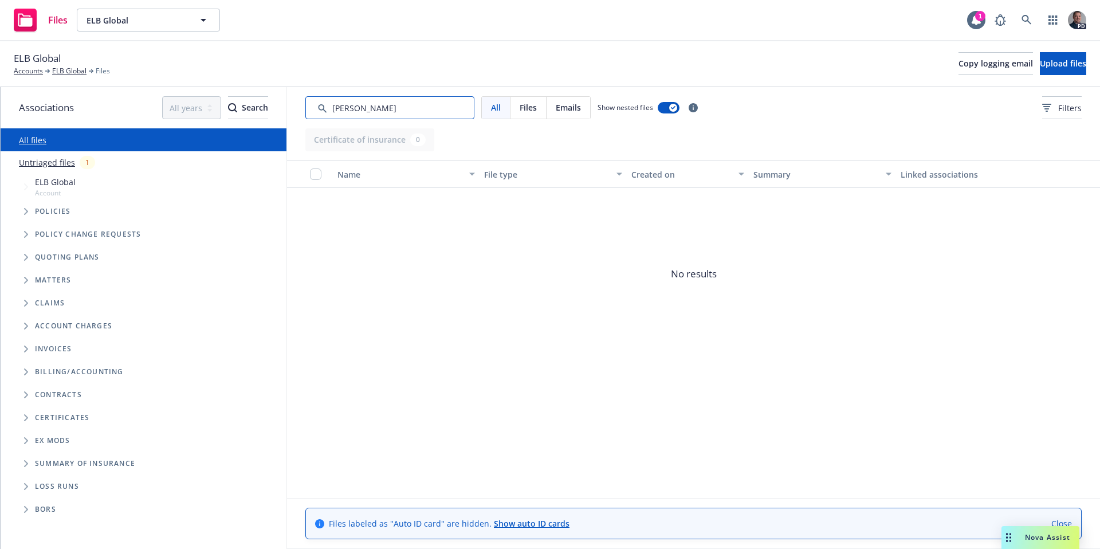
type input "Heather"
click at [22, 142] on link "All files" at bounding box center [33, 140] width 28 height 11
drag, startPoint x: 375, startPoint y: 111, endPoint x: 302, endPoint y: 111, distance: 72.8
click at [301, 111] on div "All Files Emails Show nested files Filters" at bounding box center [693, 107] width 813 height 41
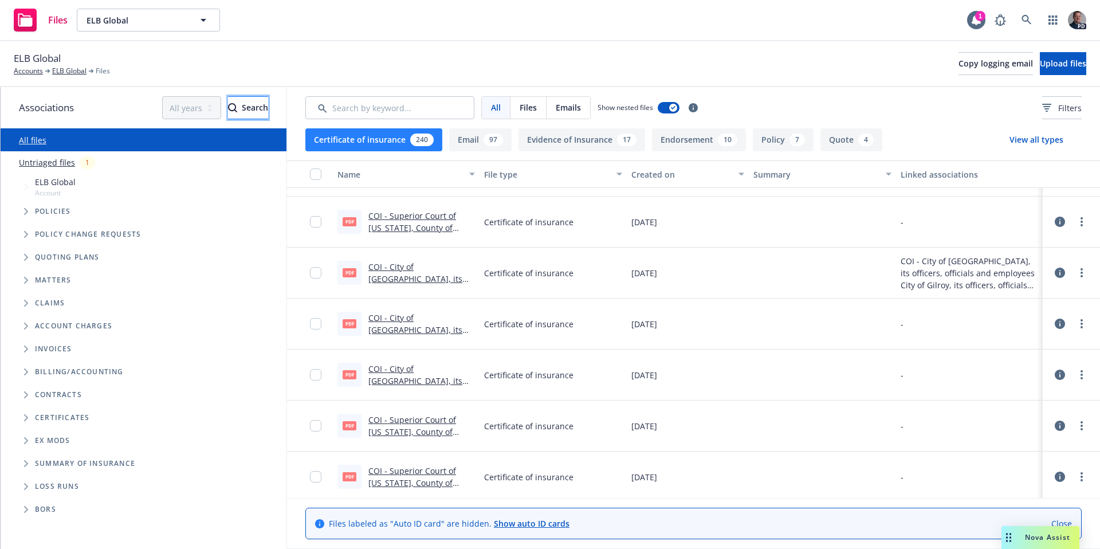
click at [246, 106] on button "Search" at bounding box center [248, 107] width 40 height 23
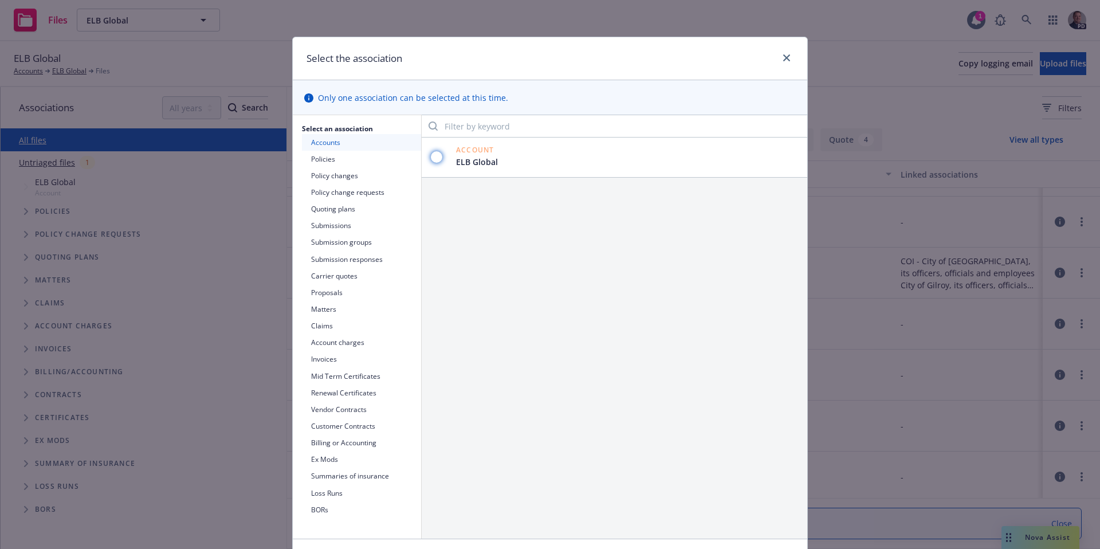
click at [434, 160] on input "radio" at bounding box center [436, 156] width 11 height 11
radio input "true"
click at [788, 58] on link "close" at bounding box center [787, 58] width 14 height 14
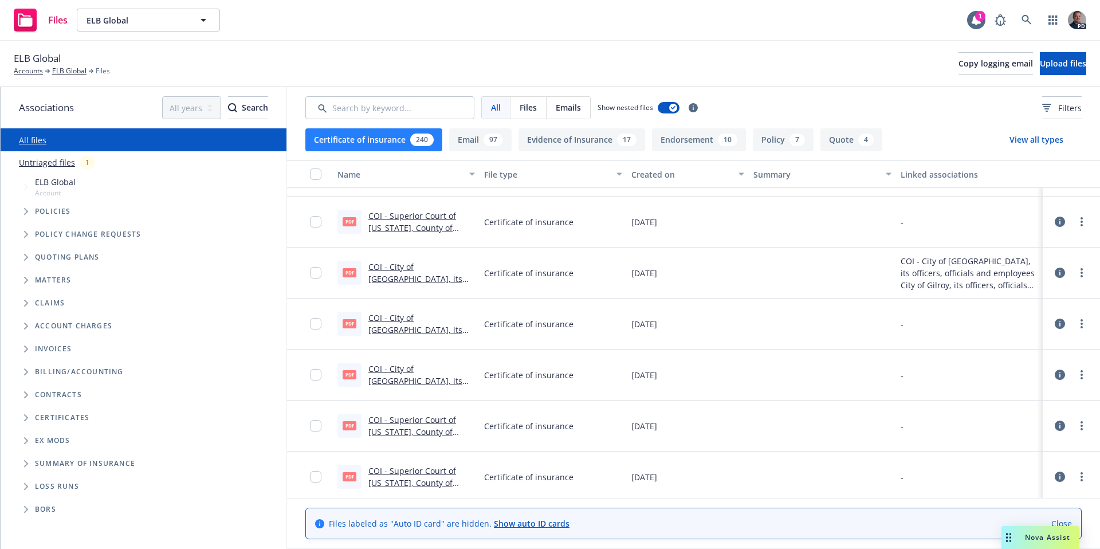
click at [494, 142] on div "97" at bounding box center [493, 139] width 19 height 13
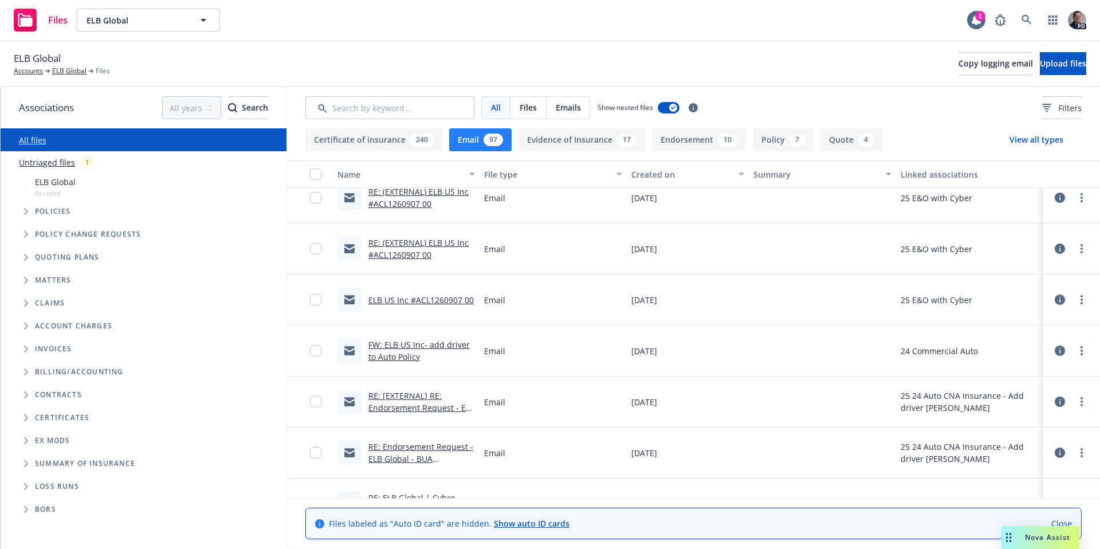
scroll to position [2831, 0]
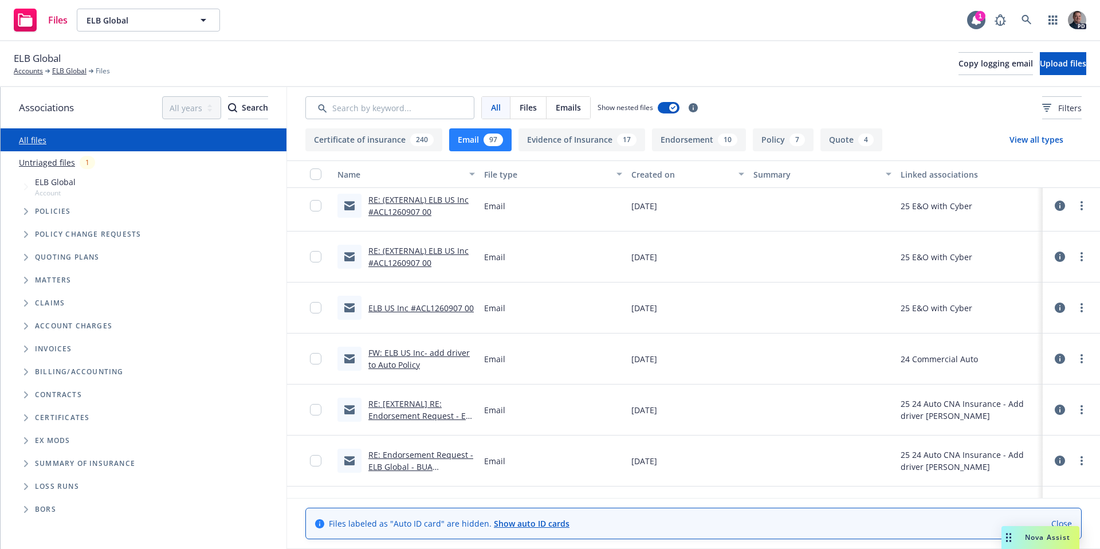
click at [422, 317] on div "ELB US Inc #ACL1260907 00" at bounding box center [405, 308] width 136 height 24
click at [422, 312] on link "ELB US Inc #ACL1260907 00" at bounding box center [420, 308] width 105 height 11
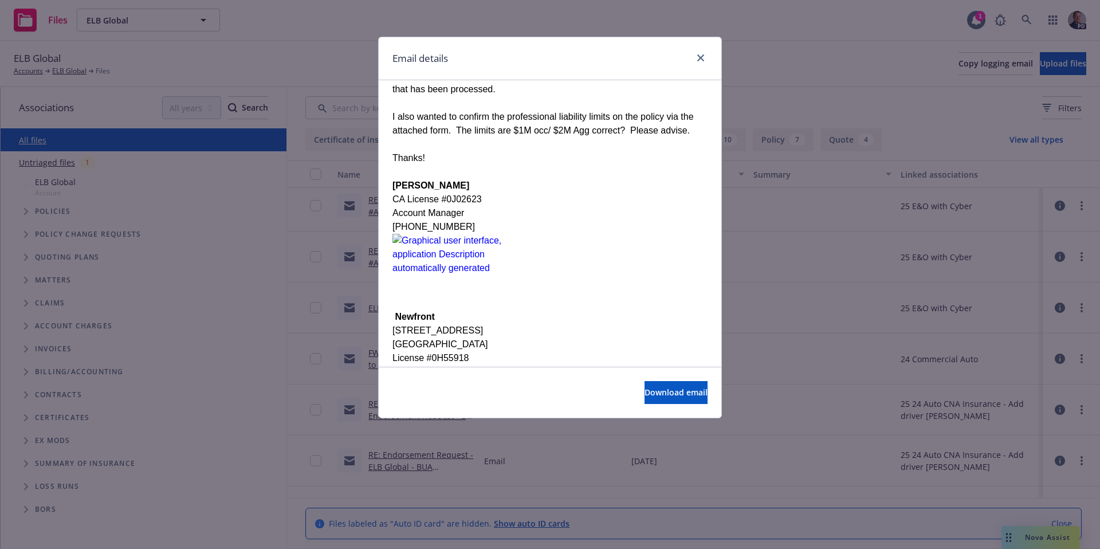
scroll to position [0, 0]
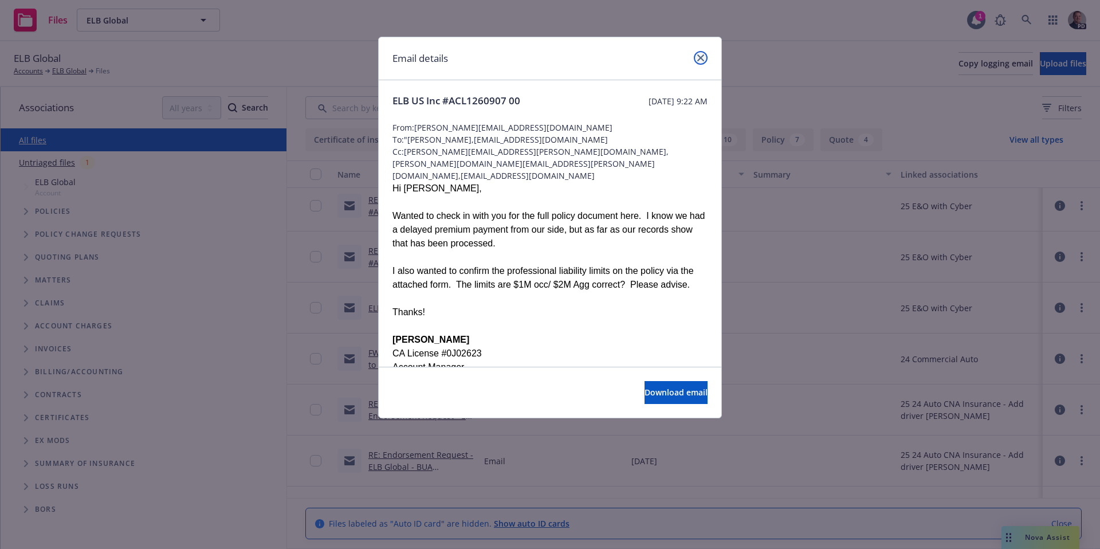
click at [697, 58] on icon "close" at bounding box center [700, 57] width 7 height 7
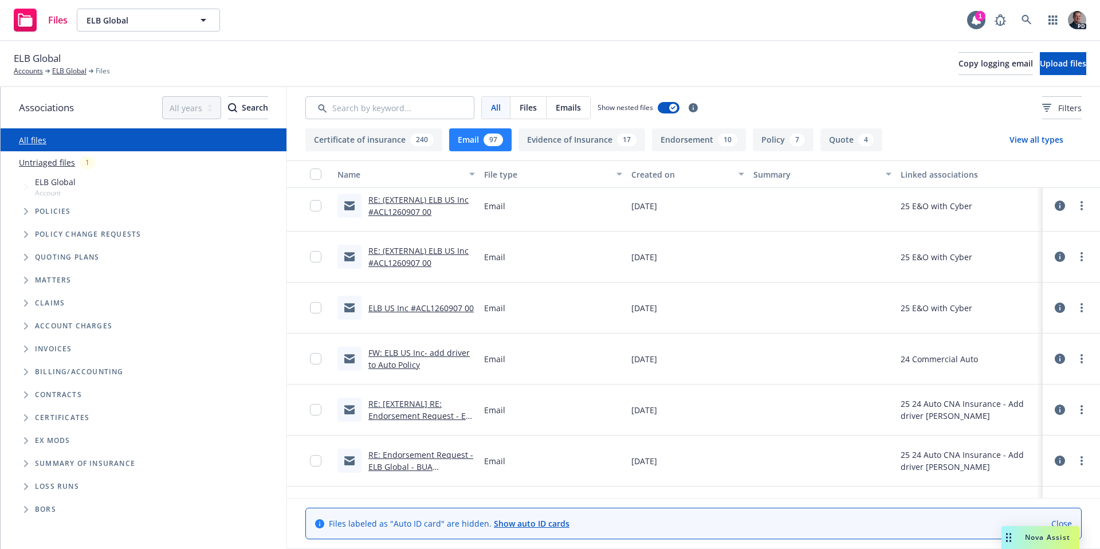
click at [448, 309] on link "ELB US Inc #ACL1260907 00" at bounding box center [420, 308] width 105 height 11
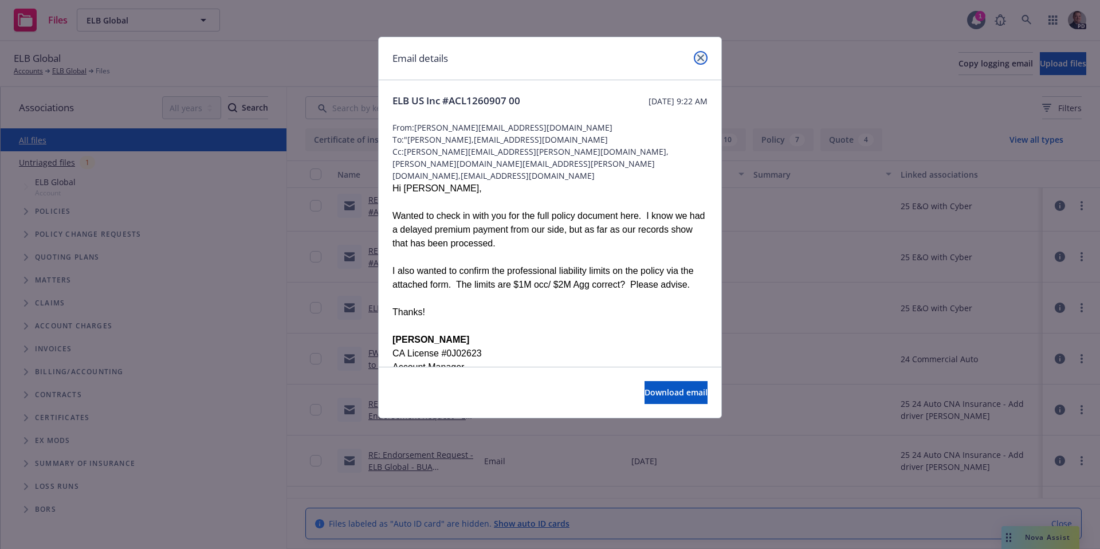
click at [698, 58] on icon "close" at bounding box center [700, 57] width 7 height 7
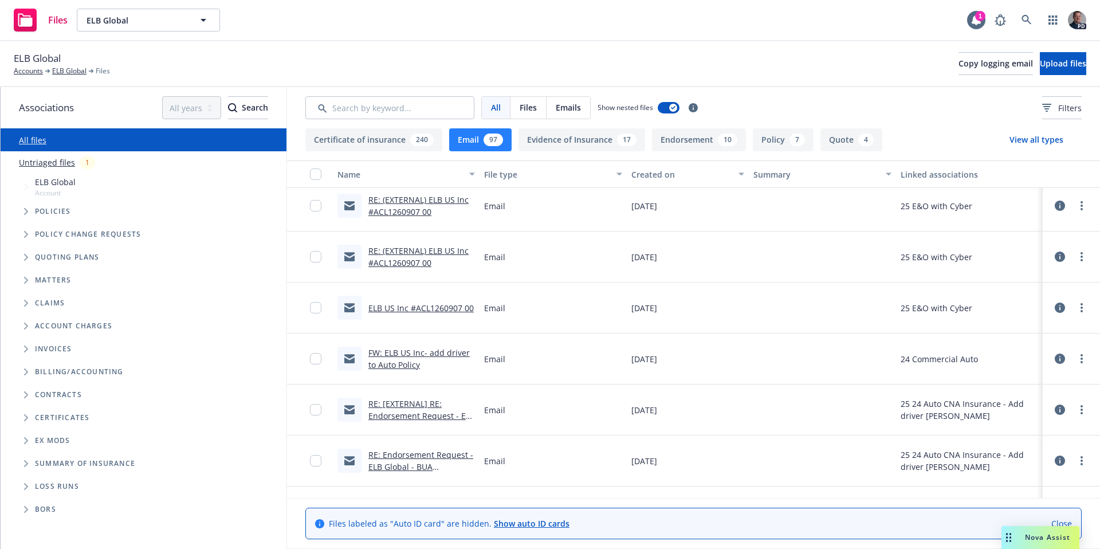
click at [421, 262] on link "RE: (EXTERNAL) ELB US Inc #ACL1260907 00" at bounding box center [418, 256] width 100 height 23
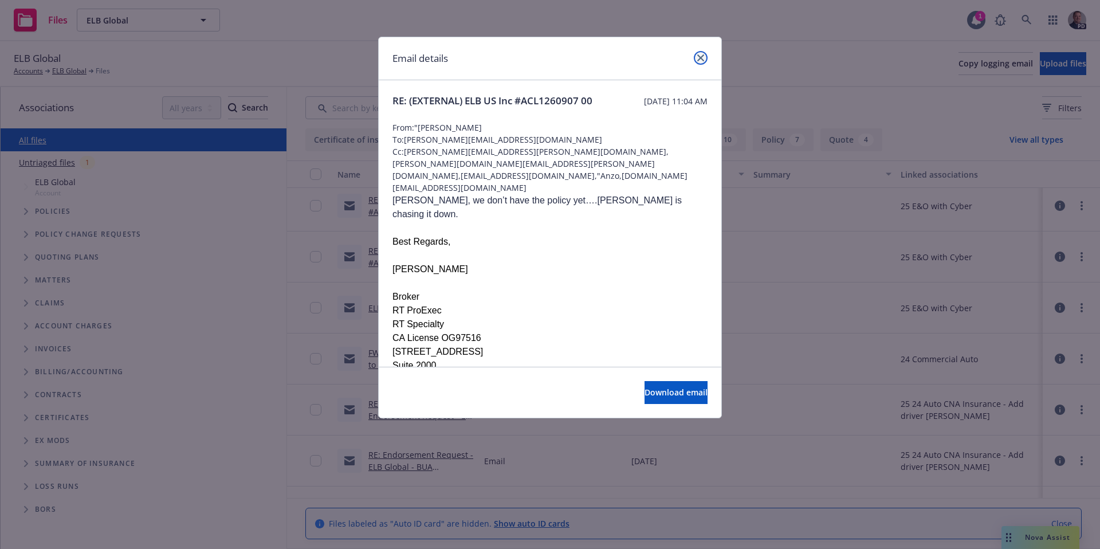
click at [700, 58] on icon "close" at bounding box center [700, 57] width 7 height 7
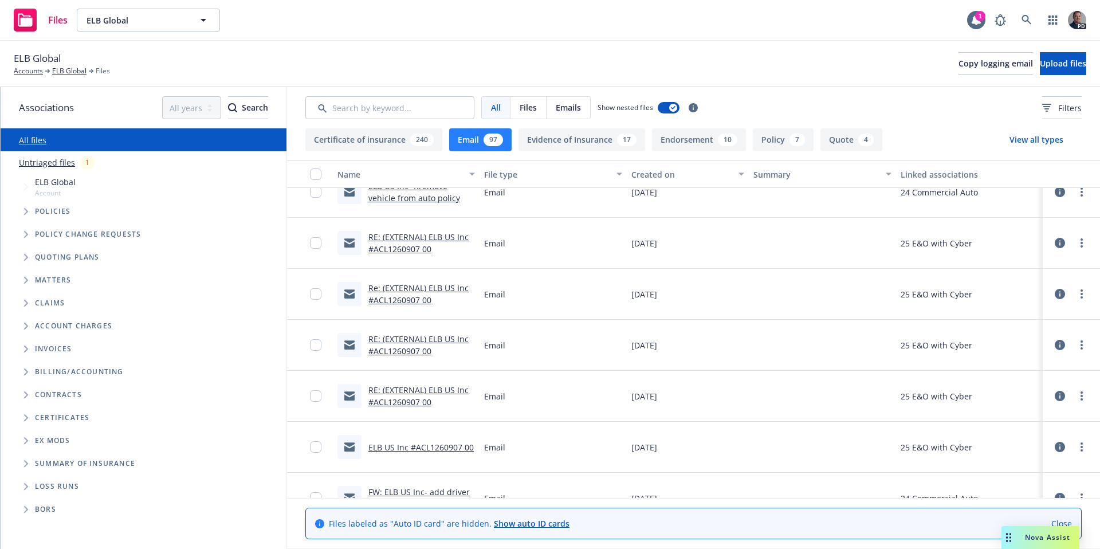
scroll to position [2685, 0]
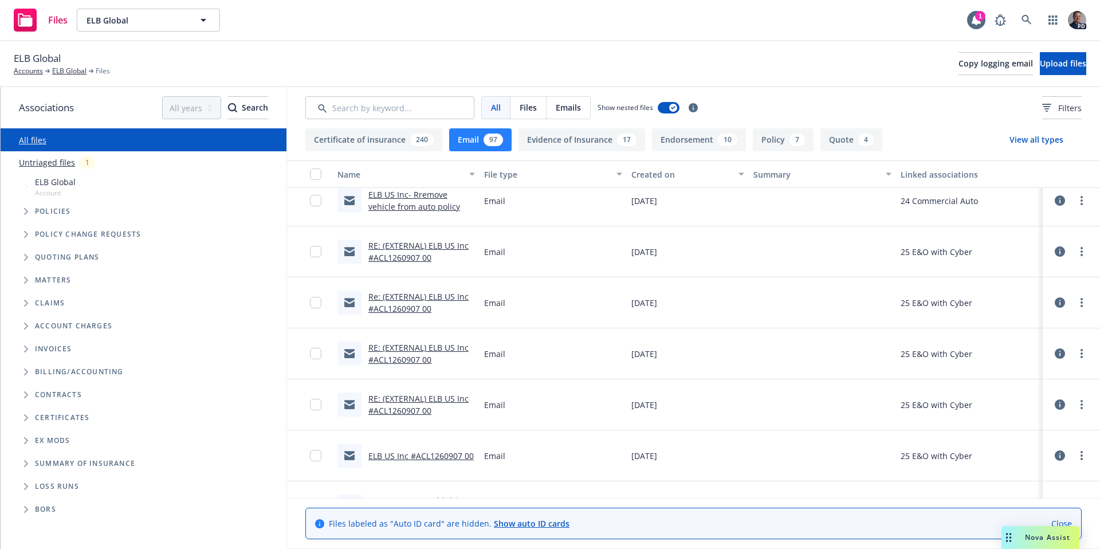
click at [453, 294] on link "Re: (EXTERNAL) ELB US Inc #ACL1260907 00" at bounding box center [418, 302] width 100 height 23
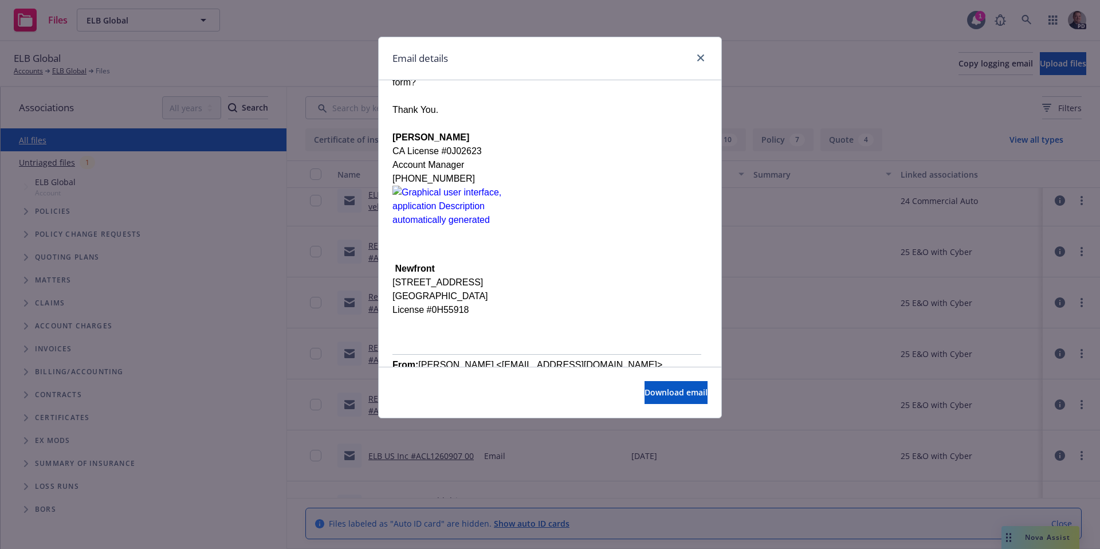
scroll to position [0, 0]
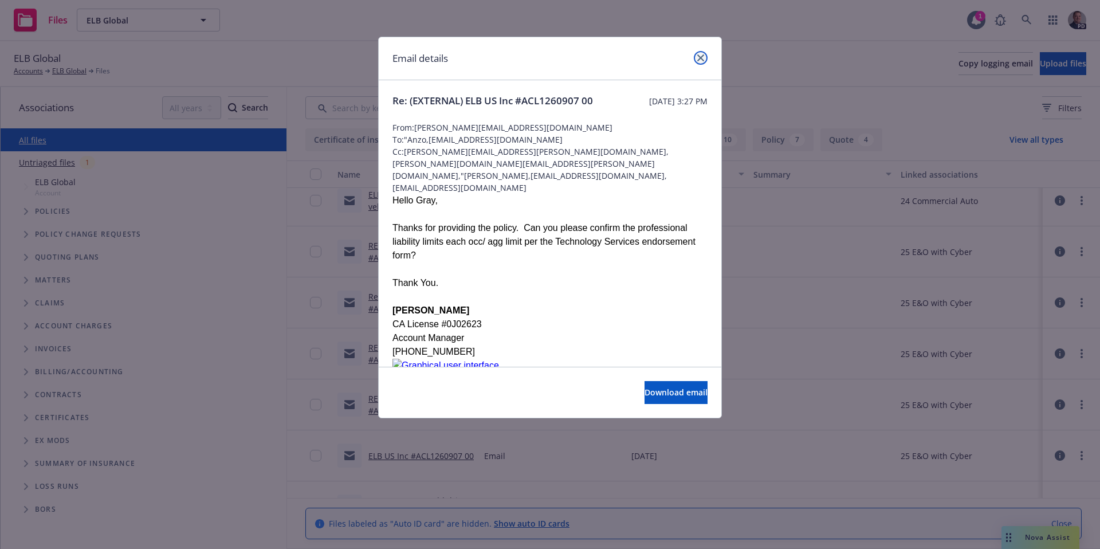
click at [704, 59] on link "close" at bounding box center [701, 58] width 14 height 14
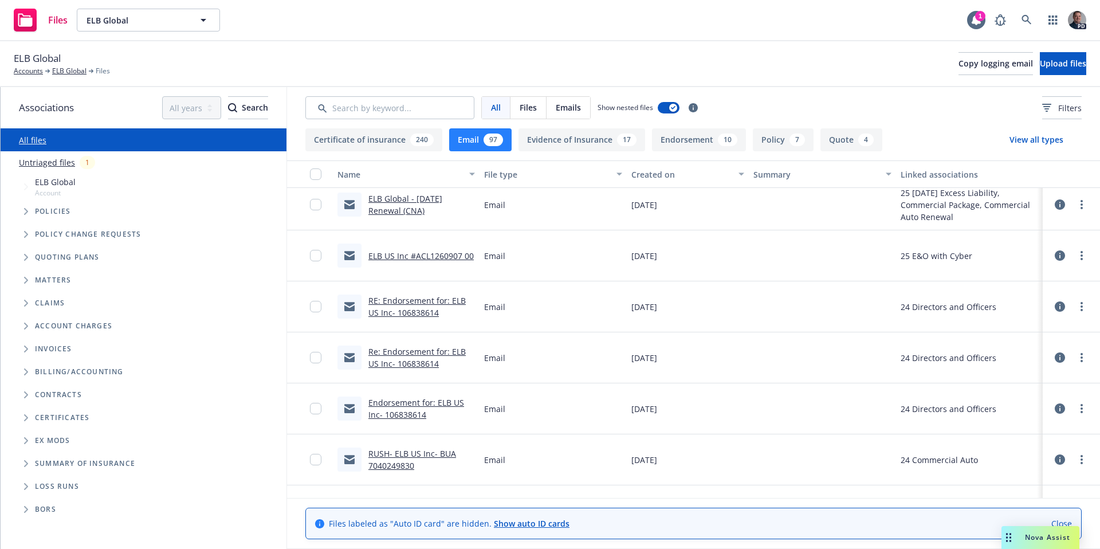
scroll to position [706, 0]
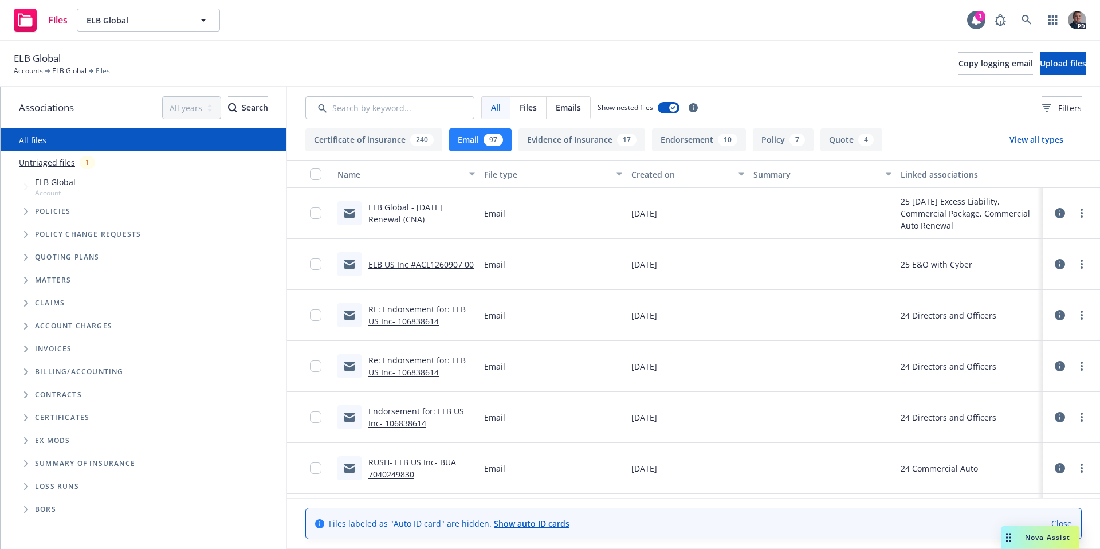
click at [413, 265] on link "ELB US Inc #ACL1260907 00" at bounding box center [420, 264] width 105 height 11
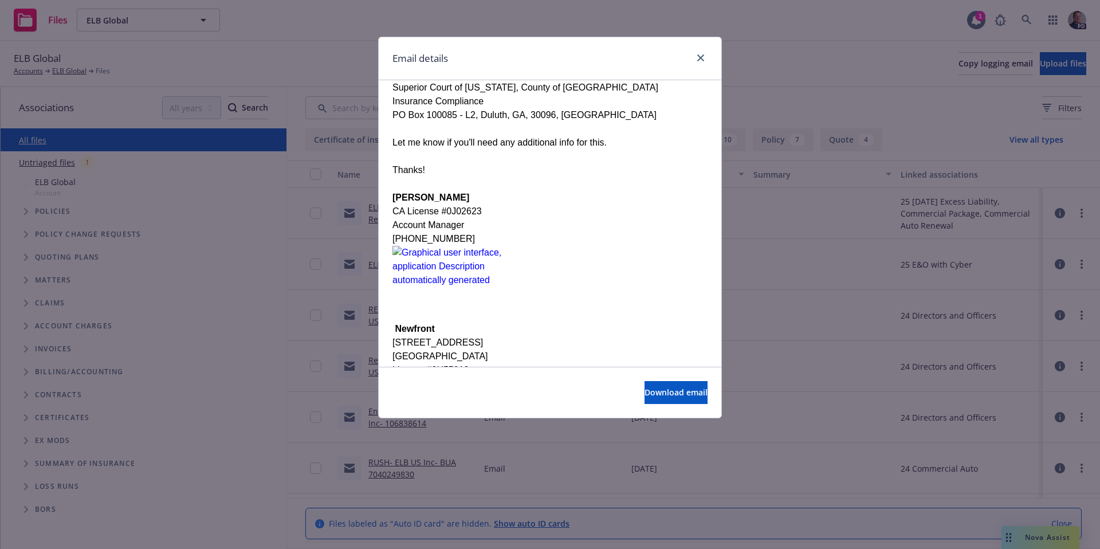
scroll to position [0, 0]
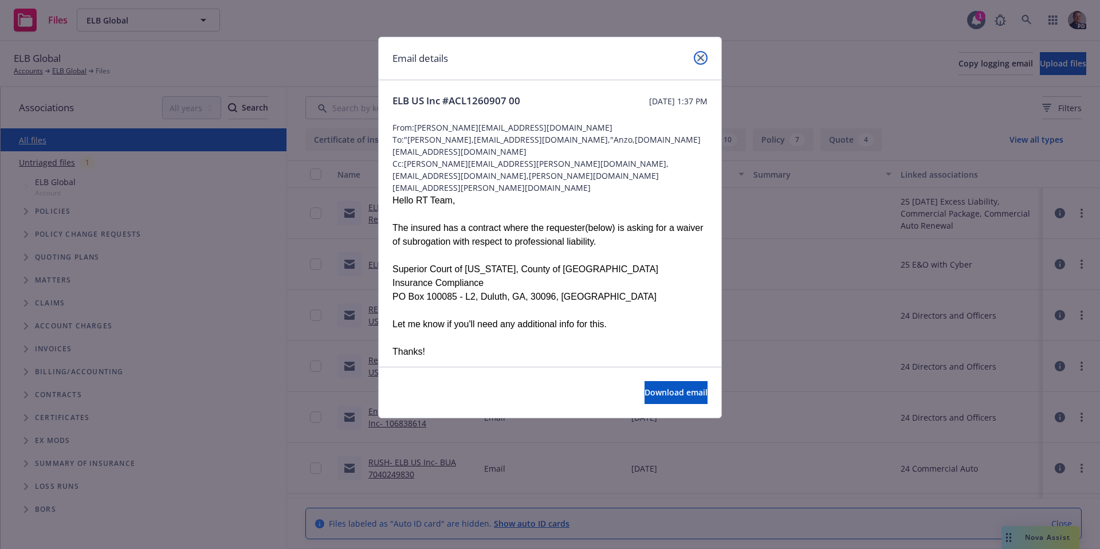
click at [698, 55] on icon "close" at bounding box center [700, 57] width 7 height 7
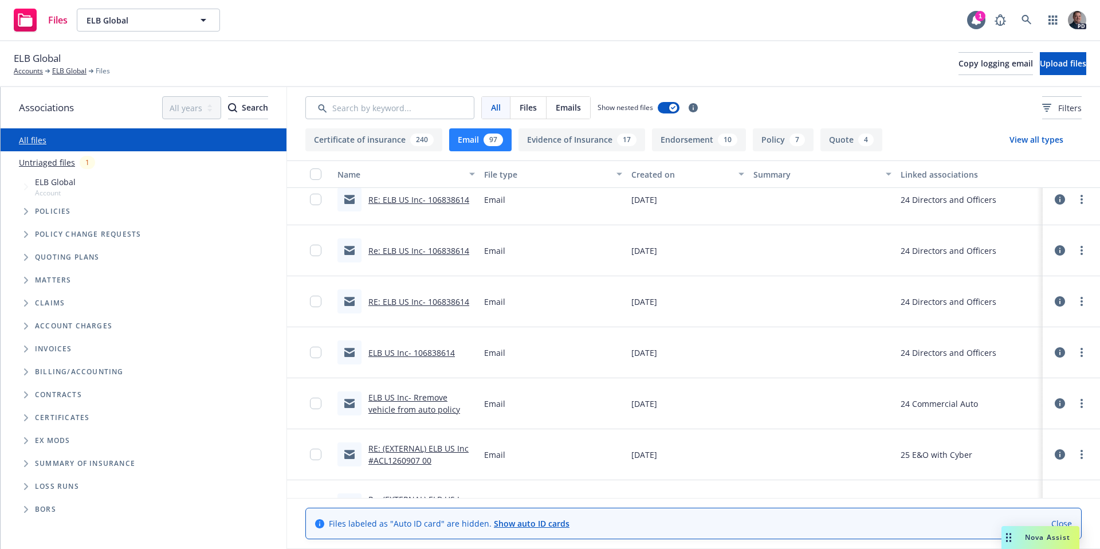
scroll to position [2535, 0]
click at [433, 396] on link "RE: (EXTERNAL) ELB US Inc #ACL1260907 00" at bounding box center [418, 403] width 100 height 23
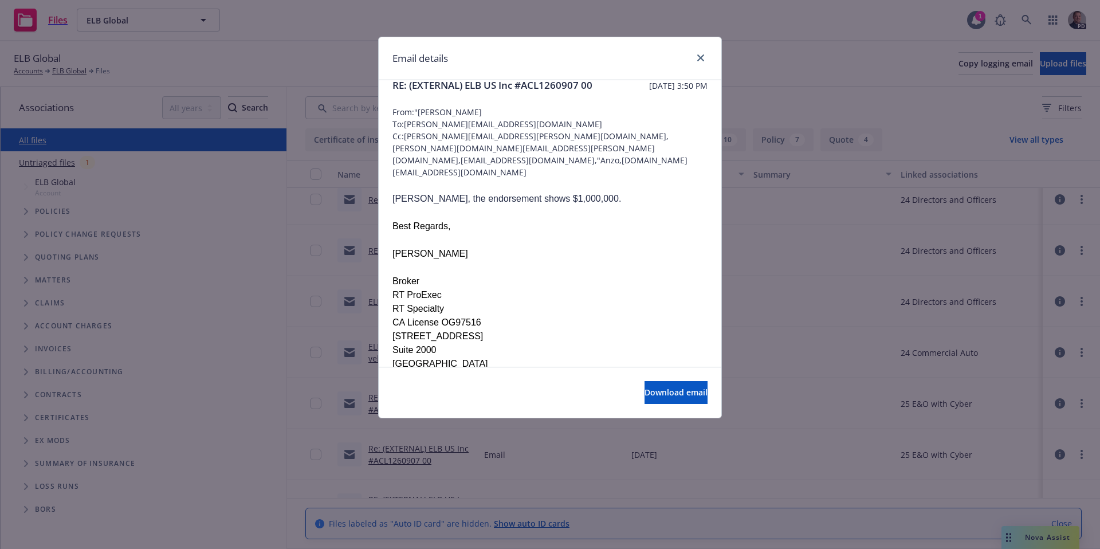
scroll to position [0, 0]
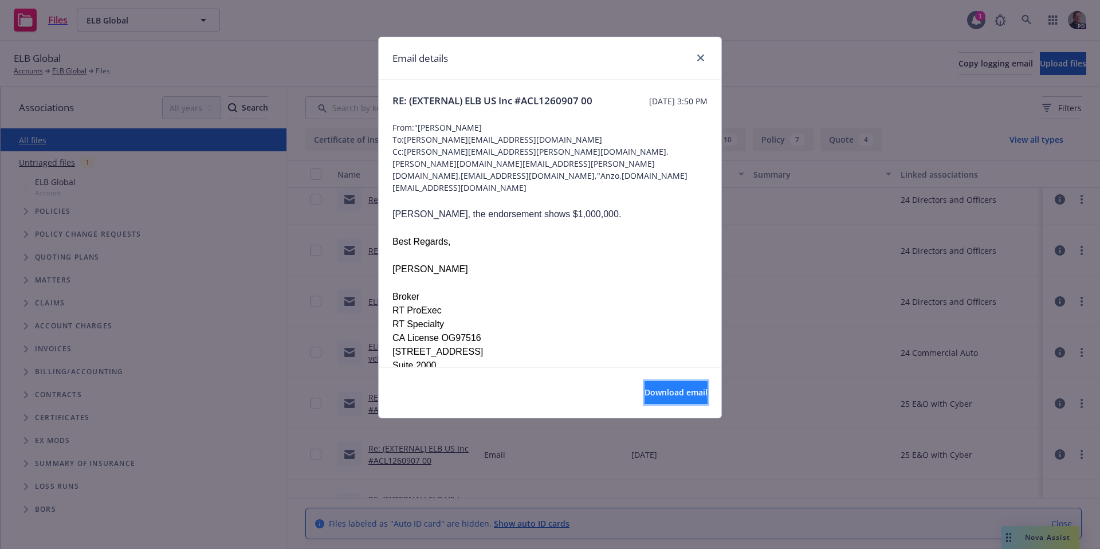
click at [671, 390] on span "Download email" at bounding box center [676, 392] width 63 height 11
click at [696, 58] on link "close" at bounding box center [701, 58] width 14 height 14
